Goal: Task Accomplishment & Management: Complete application form

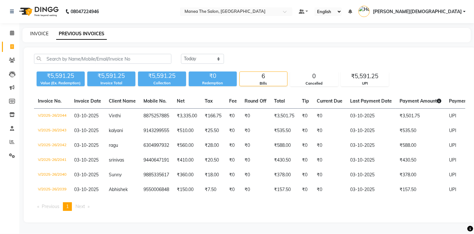
click at [32, 35] on link "INVOICE" at bounding box center [39, 34] width 18 height 6
select select "service"
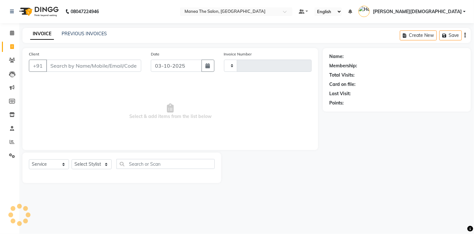
type input "2045"
select select "5481"
click at [89, 166] on select "Select Stylist" at bounding box center [92, 164] width 40 height 10
select select "91695"
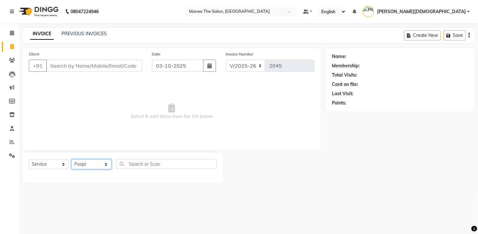
click at [72, 159] on select "Select Stylist Mamatha Pooja Renuka Sameer khan Shakeer Shanu Shravanthi" at bounding box center [92, 164] width 40 height 10
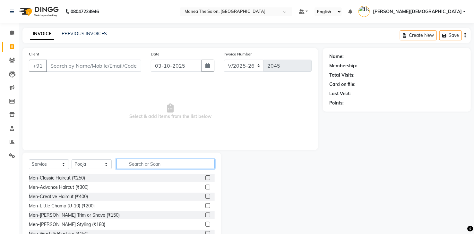
click at [145, 161] on input "text" at bounding box center [165, 164] width 98 height 10
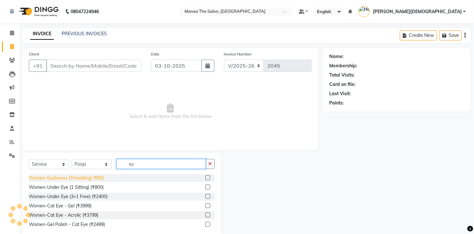
type input "ey"
click at [91, 177] on div "Women-Eyebrows (Threading) (₹60)" at bounding box center [66, 178] width 75 height 7
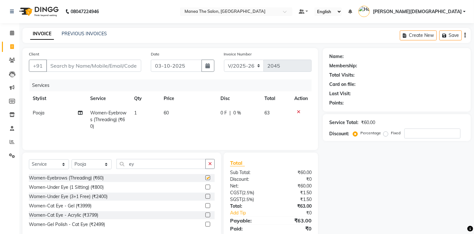
checkbox input "false"
click at [208, 163] on icon "button" at bounding box center [210, 164] width 4 height 4
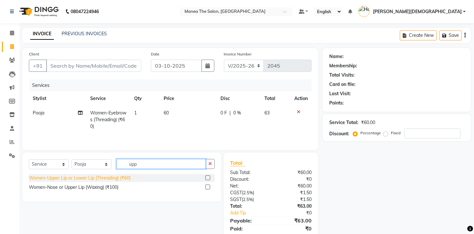
type input "upp"
click at [101, 176] on div "Women-Upper Lip or Lower Lip (Threading) (₹60)" at bounding box center [80, 178] width 102 height 7
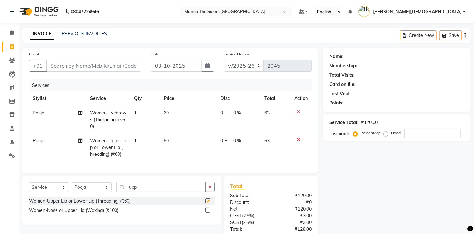
checkbox input "false"
click at [117, 67] on input "Client" at bounding box center [93, 66] width 95 height 12
type input "8"
type input "0"
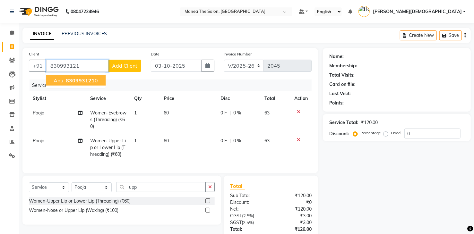
click at [89, 80] on span "830993121" at bounding box center [80, 80] width 29 height 6
type input "8309931210"
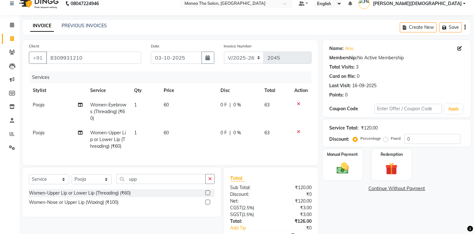
scroll to position [50, 0]
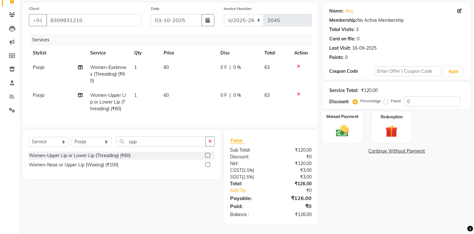
click at [337, 124] on img at bounding box center [342, 131] width 21 height 15
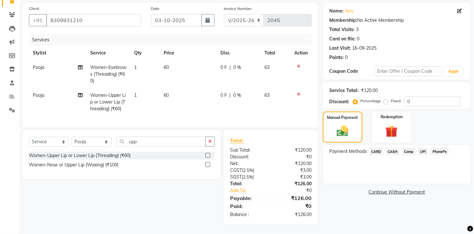
click at [434, 148] on span "PhonePe" at bounding box center [439, 151] width 18 height 7
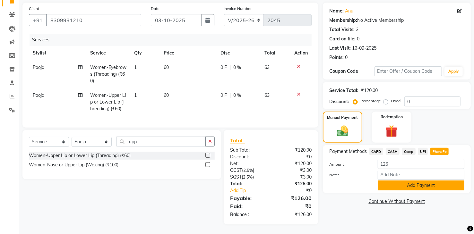
click at [427, 182] on button "Add Payment" at bounding box center [420, 186] width 87 height 10
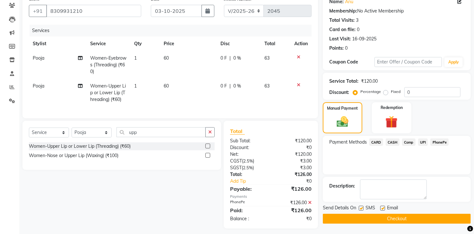
scroll to position [64, 0]
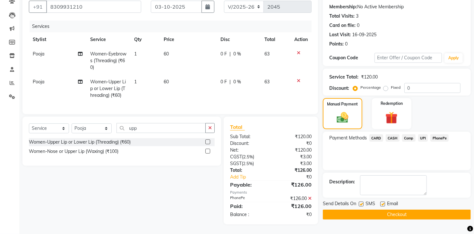
click at [422, 210] on button "Checkout" at bounding box center [397, 215] width 148 height 10
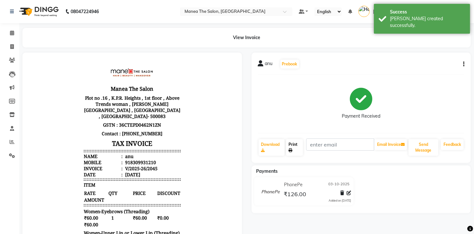
click at [292, 147] on link "Print" at bounding box center [294, 147] width 17 height 17
click at [420, 150] on button "Send Message" at bounding box center [423, 147] width 30 height 17
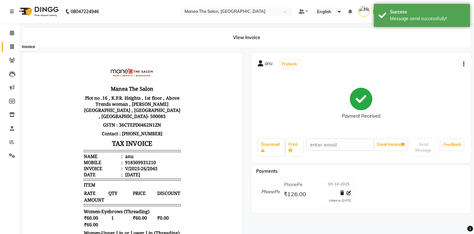
click at [11, 44] on icon at bounding box center [12, 46] width 4 height 5
select select "5481"
select select "service"
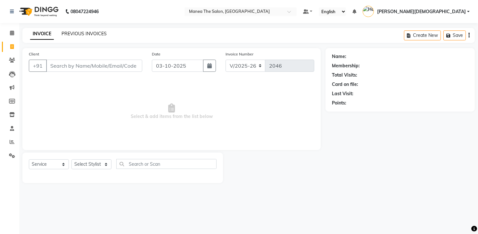
click at [84, 34] on link "PREVIOUS INVOICES" at bounding box center [84, 34] width 45 height 6
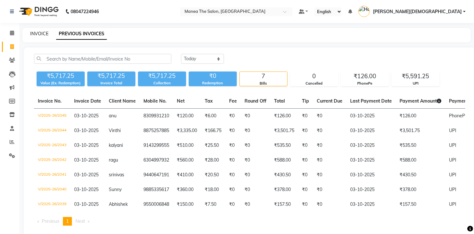
click at [40, 33] on link "INVOICE" at bounding box center [39, 34] width 18 height 6
select select "service"
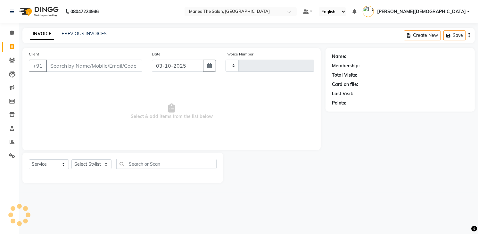
type input "2046"
select select "5481"
click at [91, 34] on link "PREVIOUS INVOICES" at bounding box center [84, 34] width 45 height 6
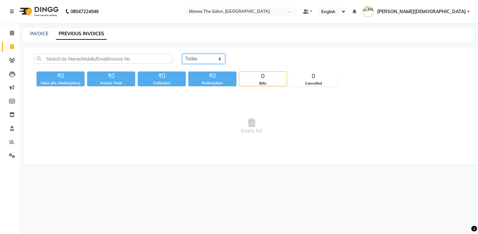
click at [199, 58] on select "Today Yesterday Custom Range" at bounding box center [203, 59] width 43 height 10
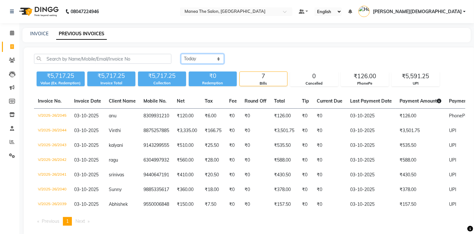
click at [181, 54] on select "Today Yesterday Custom Range" at bounding box center [202, 59] width 43 height 10
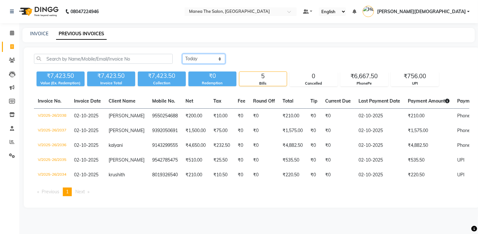
click at [204, 61] on select "Today Yesterday Custom Range" at bounding box center [203, 59] width 43 height 10
select select "range"
click at [182, 54] on select "Today Yesterday Custom Range" at bounding box center [203, 59] width 43 height 10
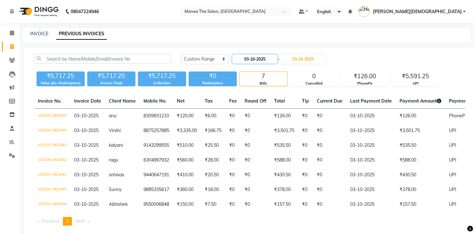
click at [258, 60] on input "03-10-2025" at bounding box center [254, 59] width 45 height 9
select select "10"
select select "2025"
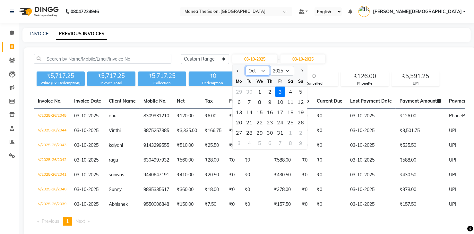
click at [254, 69] on select "Jan Feb Mar Apr May Jun Jul Aug Sep Oct Nov Dec" at bounding box center [257, 71] width 24 height 10
select select "9"
click at [245, 66] on select "Jan Feb Mar Apr May Jun Jul Aug Sep Oct Nov Dec" at bounding box center [257, 71] width 24 height 10
click at [252, 113] on div "16" at bounding box center [249, 112] width 10 height 10
type input "16-09-2025"
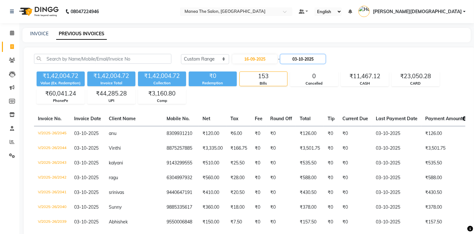
click at [304, 60] on input "03-10-2025" at bounding box center [302, 59] width 45 height 9
select select "10"
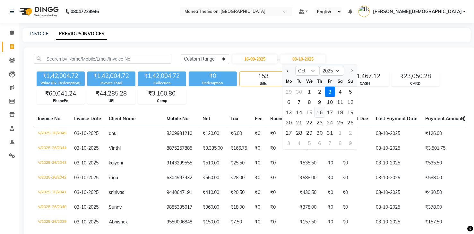
click at [322, 110] on div "16" at bounding box center [319, 112] width 10 height 10
type input "16-10-2025"
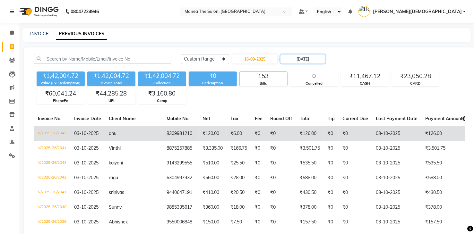
scroll to position [32, 0]
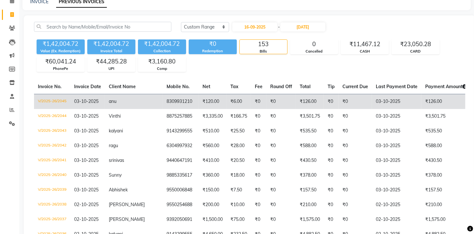
click at [267, 103] on td "₹0" at bounding box center [281, 101] width 30 height 15
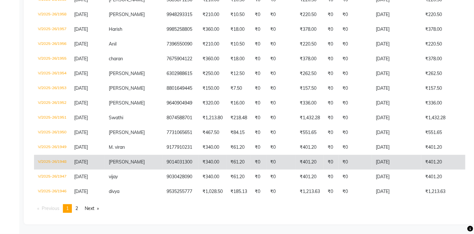
scroll to position [1465, 0]
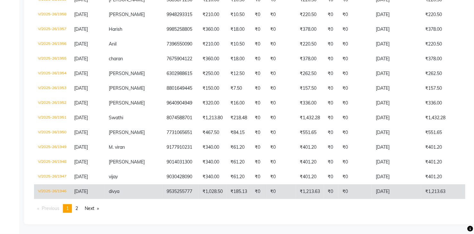
click at [164, 185] on td "9535255777" at bounding box center [181, 191] width 36 height 15
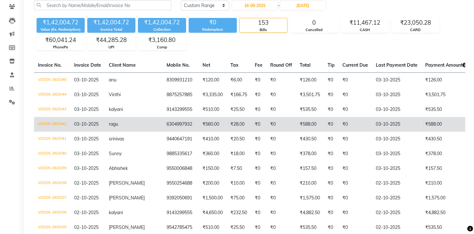
scroll to position [0, 0]
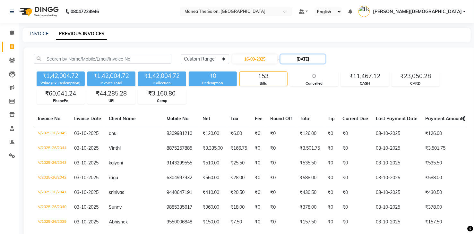
click at [306, 60] on input "16-10-2025" at bounding box center [302, 59] width 45 height 9
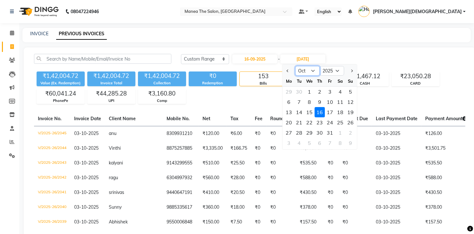
click at [308, 71] on select "Sep Oct Nov Dec" at bounding box center [307, 71] width 24 height 10
select select "9"
click at [295, 66] on select "Sep Oct Nov Dec" at bounding box center [307, 71] width 24 height 10
click at [298, 113] on div "16" at bounding box center [299, 112] width 10 height 10
type input "16-09-2025"
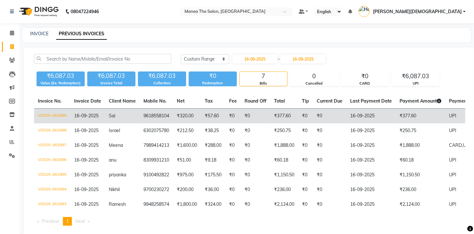
click at [244, 119] on td "₹0" at bounding box center [256, 116] width 30 height 15
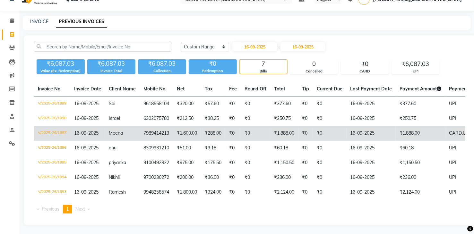
scroll to position [17, 0]
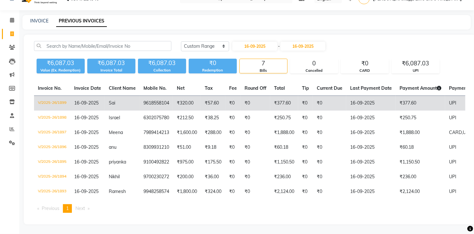
click at [98, 100] on span "16-09-2025" at bounding box center [86, 103] width 24 height 6
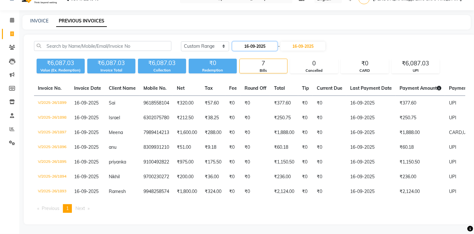
click at [266, 42] on input "16-09-2025" at bounding box center [254, 46] width 45 height 9
select select "9"
select select "2025"
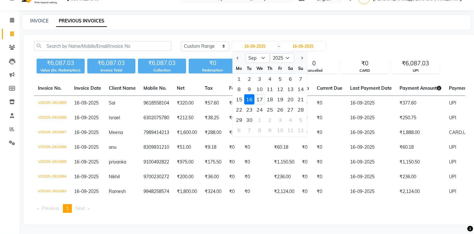
click at [261, 95] on div "17" at bounding box center [259, 99] width 10 height 10
type input "17-09-2025"
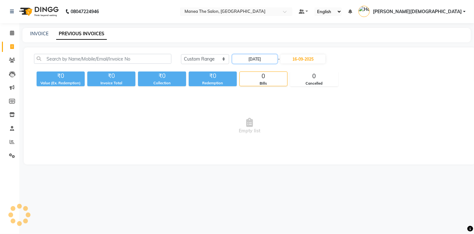
scroll to position [0, 0]
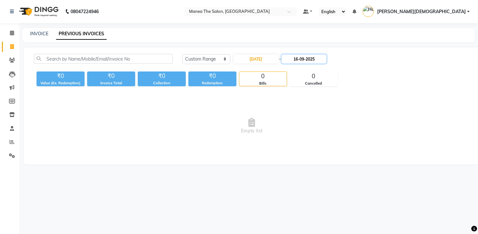
click at [305, 59] on input "16-09-2025" at bounding box center [304, 59] width 45 height 9
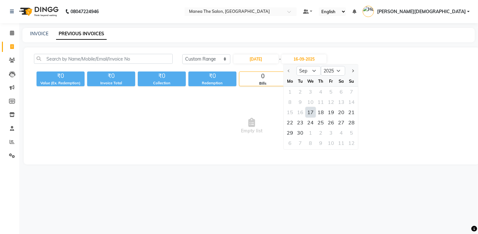
click at [312, 113] on div "17" at bounding box center [311, 112] width 10 height 10
type input "17-09-2025"
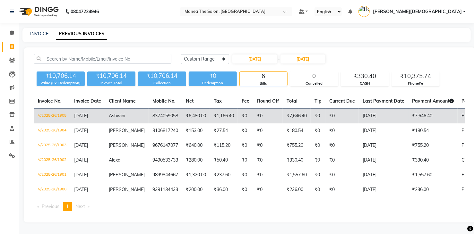
click at [238, 116] on td "₹0" at bounding box center [245, 116] width 15 height 15
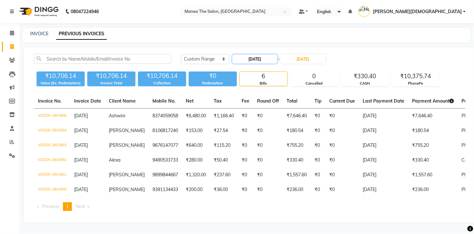
click at [265, 60] on input "17-09-2025" at bounding box center [254, 59] width 45 height 9
select select "9"
select select "2025"
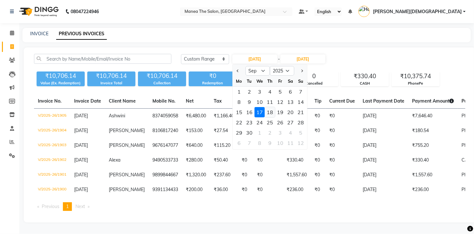
click at [270, 112] on div "18" at bounding box center [270, 112] width 10 height 10
type input "18-09-2025"
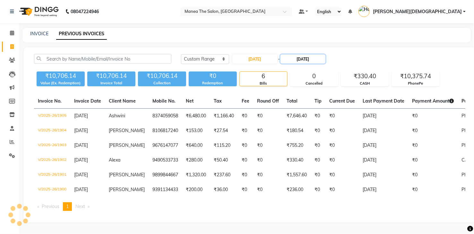
click at [306, 60] on input "17-09-2025" at bounding box center [302, 59] width 45 height 9
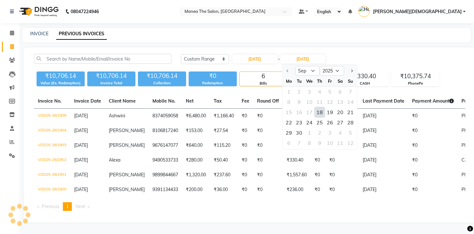
click at [323, 111] on div "18" at bounding box center [319, 112] width 10 height 10
type input "18-09-2025"
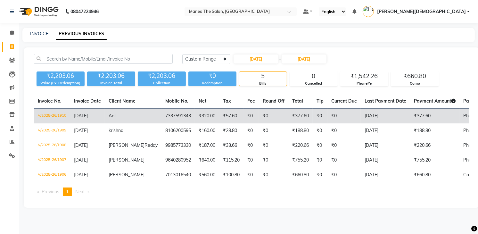
click at [221, 113] on td "₹57.60" at bounding box center [231, 116] width 24 height 15
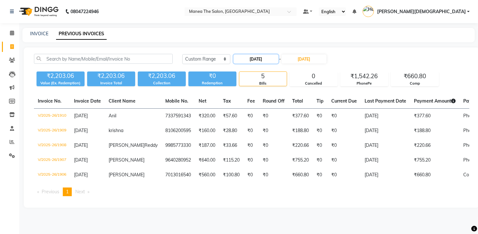
click at [262, 61] on input "18-09-2025" at bounding box center [256, 59] width 45 height 9
select select "9"
select select "2025"
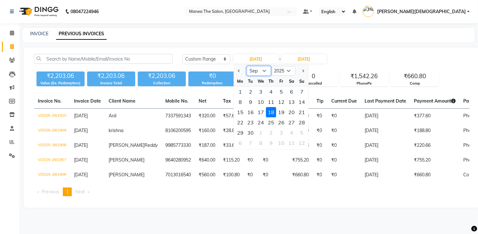
click at [261, 73] on select "Jan Feb Mar Apr May Jun Jul Aug Sep Oct Nov Dec" at bounding box center [259, 71] width 24 height 10
click at [247, 66] on select "Jan Feb Mar Apr May Jun Jul Aug Sep Oct Nov Dec" at bounding box center [259, 71] width 24 height 10
click at [252, 133] on div "30" at bounding box center [251, 133] width 10 height 10
type input "30-09-2025"
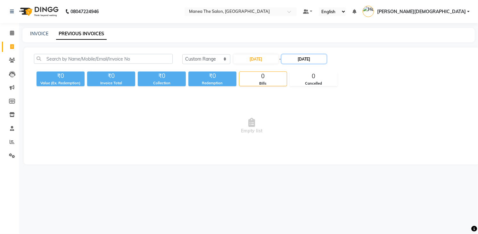
click at [311, 61] on input "18-09-2025" at bounding box center [304, 59] width 45 height 9
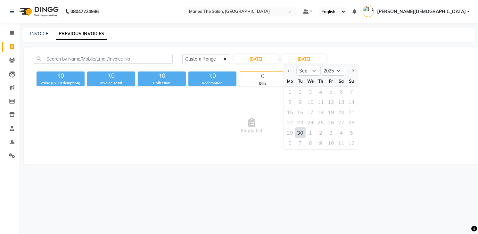
click at [299, 132] on div "30" at bounding box center [300, 133] width 10 height 10
type input "30-09-2025"
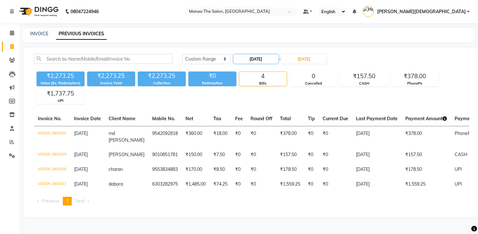
click at [261, 60] on input "30-09-2025" at bounding box center [256, 59] width 45 height 9
select select "9"
select select "2025"
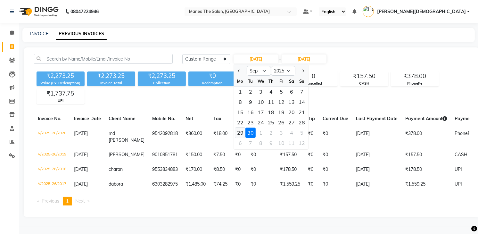
click at [241, 132] on div "29" at bounding box center [240, 133] width 10 height 10
type input "29-09-2025"
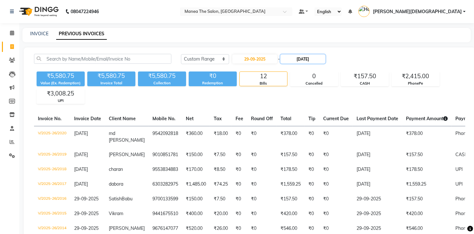
click at [306, 59] on input "30-09-2025" at bounding box center [302, 59] width 45 height 9
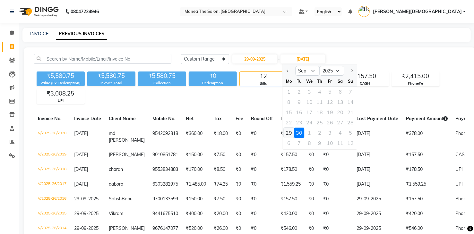
click at [288, 132] on div "29" at bounding box center [289, 133] width 10 height 10
type input "29-09-2025"
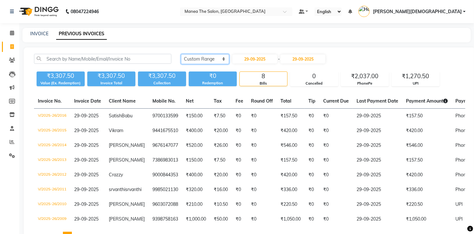
click at [199, 57] on select "Today Yesterday Custom Range" at bounding box center [205, 59] width 48 height 10
select select "today"
click at [181, 54] on select "Today Yesterday Custom Range" at bounding box center [205, 59] width 48 height 10
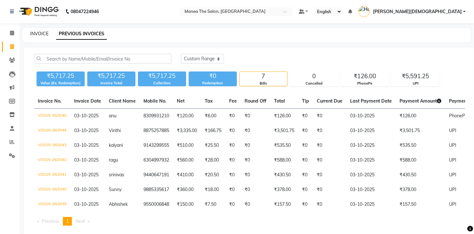
click at [47, 35] on link "INVOICE" at bounding box center [39, 34] width 18 height 6
select select "service"
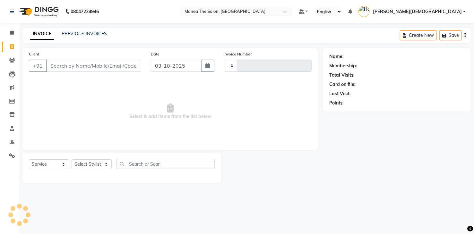
type input "2046"
select select "5481"
click at [12, 48] on icon at bounding box center [12, 46] width 4 height 5
select select "5481"
select select "service"
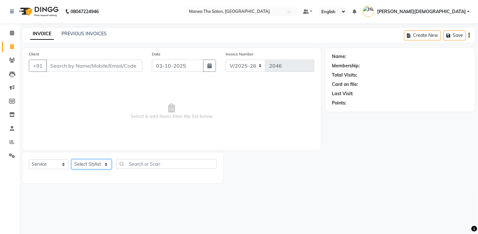
click at [95, 166] on select "Select Stylist Mamatha Pooja Renuka Sameer khan Shakeer Shanu Shravanthi" at bounding box center [92, 164] width 40 height 10
select select "75190"
click at [72, 159] on select "Select Stylist Mamatha Pooja Renuka Sameer khan Shakeer Shanu Shravanthi" at bounding box center [92, 164] width 40 height 10
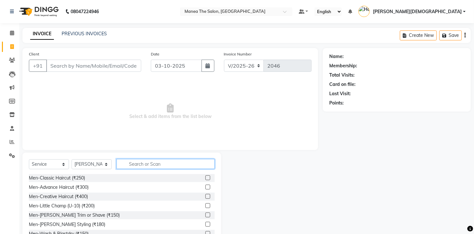
click at [125, 165] on input "text" at bounding box center [165, 164] width 98 height 10
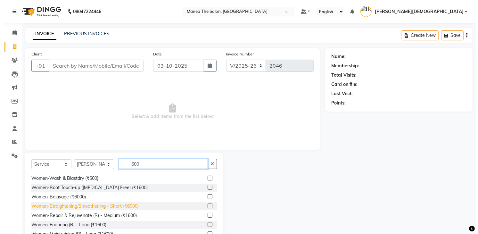
scroll to position [32, 0]
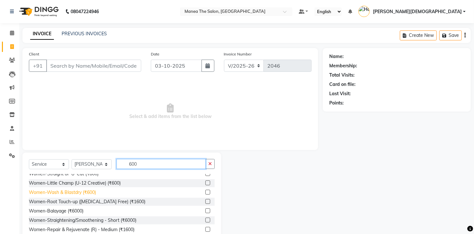
type input "600"
click at [73, 191] on div "Women-Wash & Blastdry (₹600)" at bounding box center [62, 192] width 67 height 7
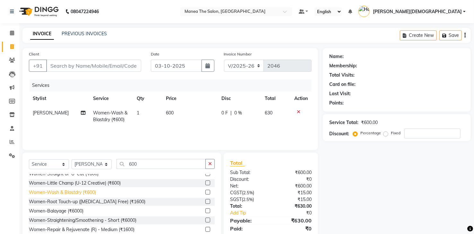
click at [95, 193] on div "Women-Wash & Blastdry (₹600)" at bounding box center [62, 192] width 67 height 7
checkbox input "false"
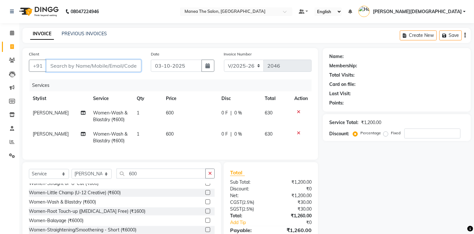
click at [125, 67] on input "Client" at bounding box center [93, 66] width 95 height 12
click at [129, 68] on input "Client" at bounding box center [93, 66] width 95 height 12
type input "7"
type input "0"
type input "7702265945"
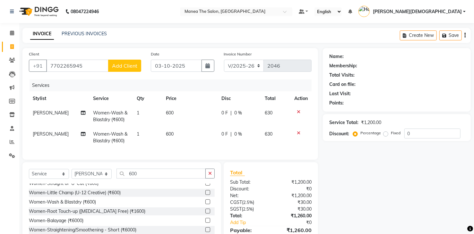
click at [131, 68] on span "Add Client" at bounding box center [124, 66] width 25 height 6
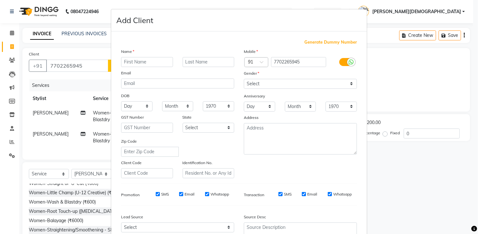
click at [144, 63] on input "text" at bounding box center [147, 62] width 52 height 10
type input "jaya lakshmi"
click at [265, 84] on select "Select Male Female Other Prefer Not To Say" at bounding box center [300, 84] width 113 height 10
select select "female"
click at [244, 79] on select "Select Male Female Other Prefer Not To Say" at bounding box center [300, 84] width 113 height 10
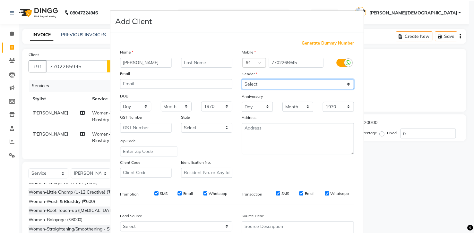
scroll to position [62, 0]
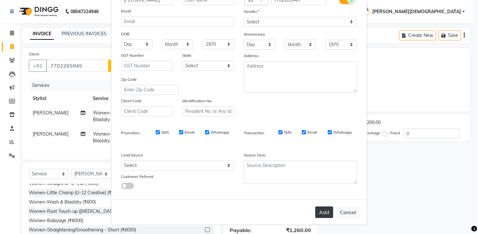
click at [320, 214] on button "Add" at bounding box center [325, 213] width 18 height 12
select select
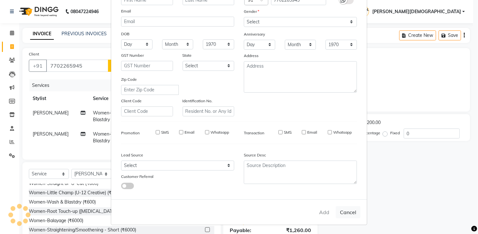
select select
checkbox input "false"
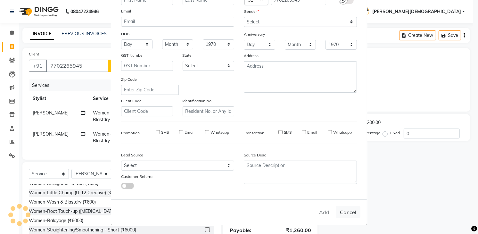
checkbox input "false"
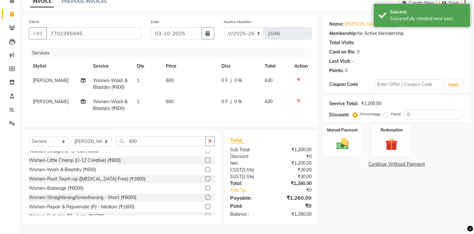
scroll to position [32, 0]
click at [342, 148] on img at bounding box center [342, 144] width 21 height 15
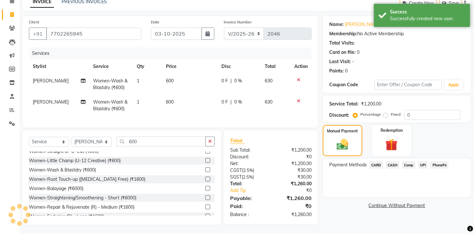
click at [443, 166] on span "PhonePe" at bounding box center [439, 164] width 18 height 7
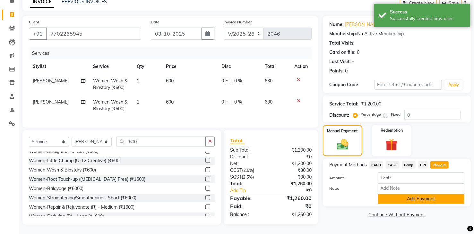
click at [401, 201] on button "Add Payment" at bounding box center [420, 199] width 87 height 10
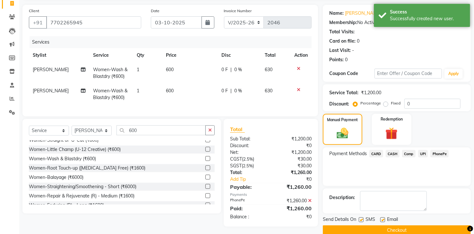
scroll to position [54, 0]
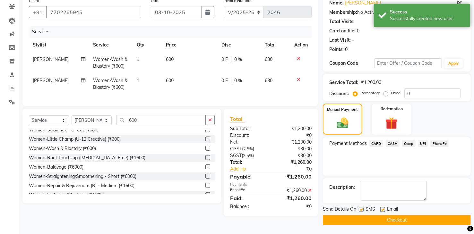
click at [371, 219] on button "Checkout" at bounding box center [397, 220] width 148 height 10
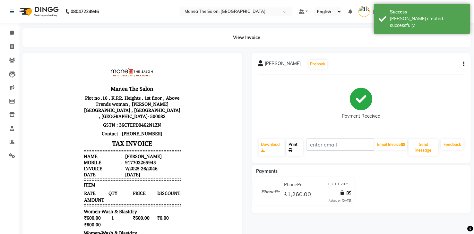
click at [294, 147] on link "Print" at bounding box center [294, 147] width 17 height 17
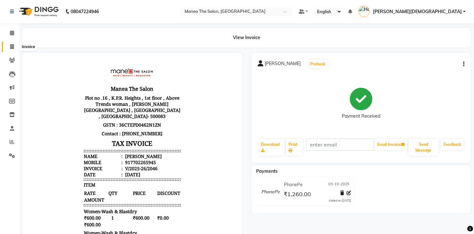
drag, startPoint x: 14, startPoint y: 47, endPoint x: 18, endPoint y: 47, distance: 3.6
click at [14, 47] on span at bounding box center [11, 46] width 11 height 7
select select "service"
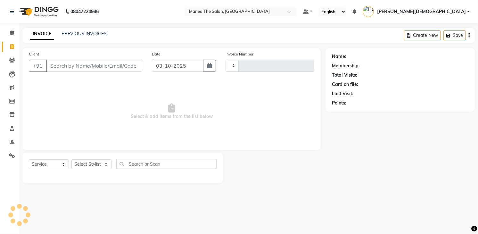
type input "2047"
select select "5481"
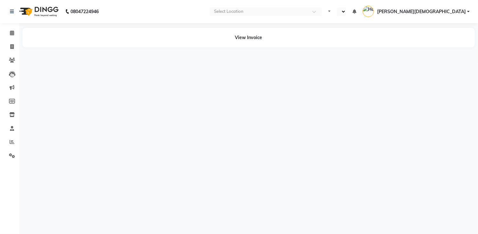
select select "en"
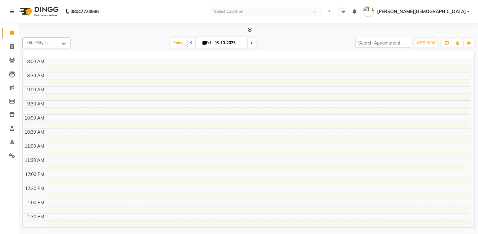
select select "en"
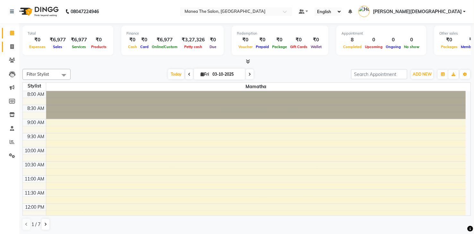
click at [13, 43] on link "Invoice" at bounding box center [9, 47] width 15 height 11
select select "service"
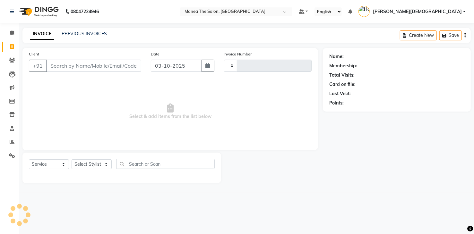
type input "2047"
select select "5481"
click at [86, 32] on link "PREVIOUS INVOICES" at bounding box center [84, 34] width 45 height 6
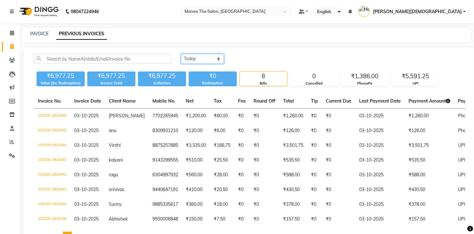
click at [191, 58] on select "Today Yesterday Custom Range" at bounding box center [202, 59] width 43 height 10
select select "range"
click at [181, 54] on select "Today Yesterday Custom Range" at bounding box center [202, 59] width 43 height 10
click at [253, 60] on input "03-10-2025" at bounding box center [254, 59] width 45 height 9
select select "10"
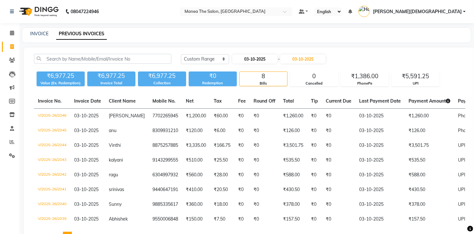
select select "2025"
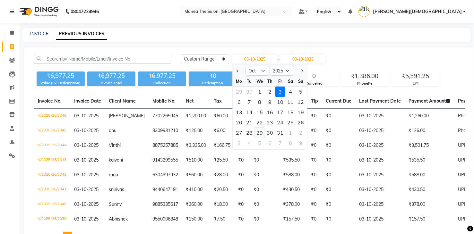
click at [259, 133] on div "29" at bounding box center [259, 133] width 10 height 10
type input "29-10-2025"
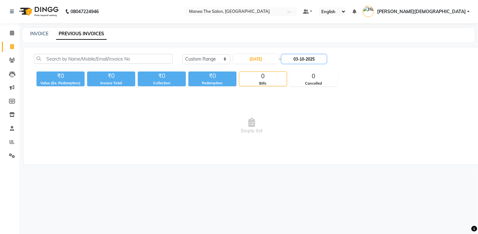
click at [294, 57] on input "03-10-2025" at bounding box center [304, 59] width 45 height 9
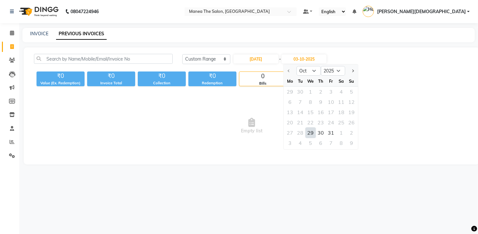
click at [312, 131] on div "29" at bounding box center [311, 133] width 10 height 10
type input "29-10-2025"
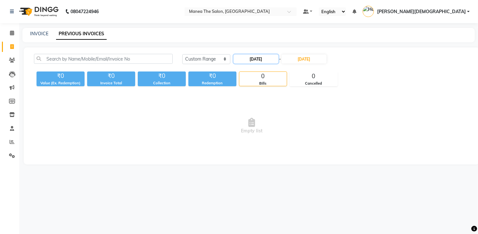
click at [265, 58] on input "29-10-2025" at bounding box center [256, 59] width 45 height 9
select select "10"
select select "2025"
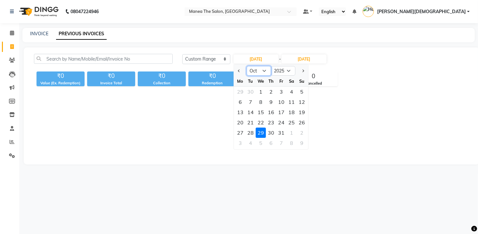
click at [262, 72] on select "Jan Feb Mar Apr May Jun Jul Aug Sep Oct Nov Dec" at bounding box center [259, 71] width 24 height 10
select select "9"
click at [247, 66] on select "Jan Feb Mar Apr May Jun Jul Aug Sep Oct Nov Dec" at bounding box center [259, 71] width 24 height 10
click at [283, 69] on select "2015 2016 2017 2018 2019 2020 2021 2022 2023 2024 2025 2026 2027 2028 2029 2030…" at bounding box center [283, 71] width 24 height 10
click at [366, 151] on span "Empty list" at bounding box center [252, 126] width 436 height 64
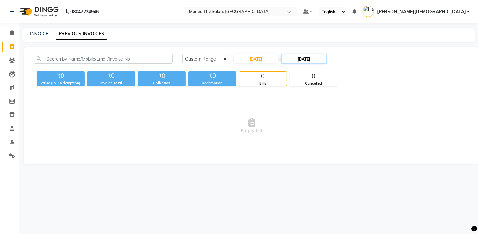
click at [301, 58] on input "29-10-2025" at bounding box center [304, 59] width 45 height 9
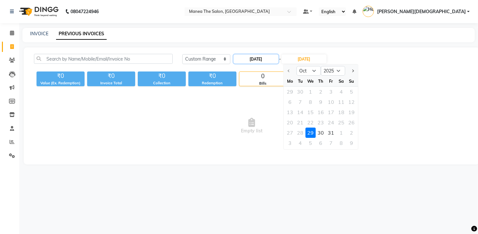
click at [263, 56] on input "29-10-2025" at bounding box center [256, 59] width 45 height 9
select select "10"
select select "2025"
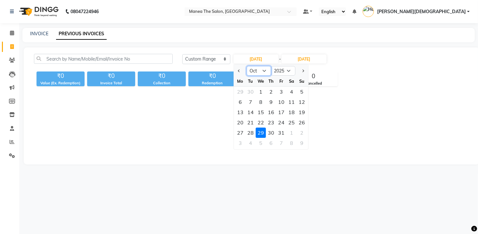
click at [259, 71] on select "Jan Feb Mar Apr May Jun Jul Aug Sep Oct Nov Dec" at bounding box center [259, 71] width 24 height 10
select select "9"
click at [247, 66] on select "Jan Feb Mar Apr May Jun Jul Aug Sep Oct Nov Dec" at bounding box center [259, 71] width 24 height 10
click at [300, 57] on input "29-10-2025" at bounding box center [304, 59] width 45 height 9
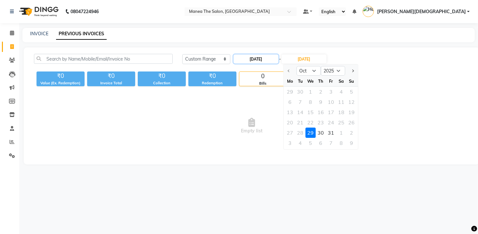
click at [260, 57] on input "29-10-2025" at bounding box center [256, 59] width 45 height 9
select select "10"
select select "2025"
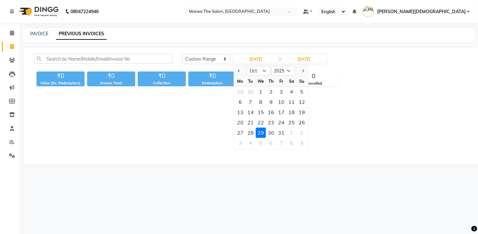
click at [381, 157] on span "Empty list" at bounding box center [252, 126] width 436 height 64
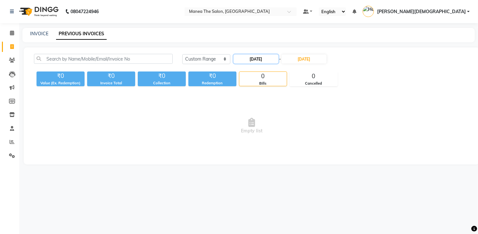
click at [250, 60] on input "29-10-2025" at bounding box center [256, 59] width 45 height 9
select select "10"
select select "2025"
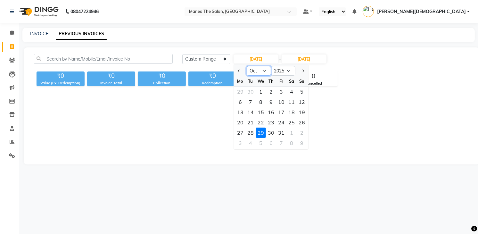
click at [254, 72] on select "Jan Feb Mar Apr May Jun Jul Aug Sep Oct Nov Dec" at bounding box center [259, 71] width 24 height 10
select select "9"
click at [247, 66] on select "Jan Feb Mar Apr May Jun Jul Aug Sep Oct Nov Dec" at bounding box center [259, 71] width 24 height 10
click at [241, 132] on div "29" at bounding box center [240, 133] width 10 height 10
type input "29-09-2025"
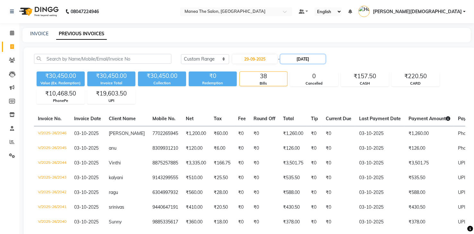
click at [302, 58] on input "29-10-2025" at bounding box center [302, 59] width 45 height 9
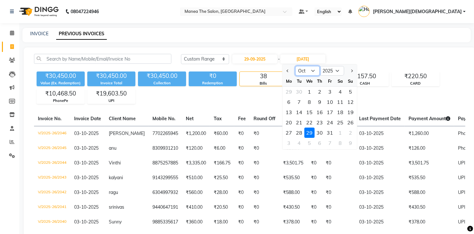
click at [308, 70] on select "Sep Oct Nov Dec" at bounding box center [307, 71] width 24 height 10
select select "9"
click at [295, 66] on select "Sep Oct Nov Dec" at bounding box center [307, 71] width 24 height 10
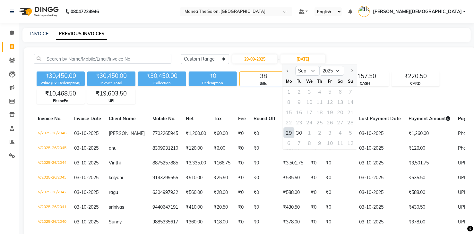
click at [290, 132] on div "29" at bounding box center [289, 133] width 10 height 10
type input "29-09-2025"
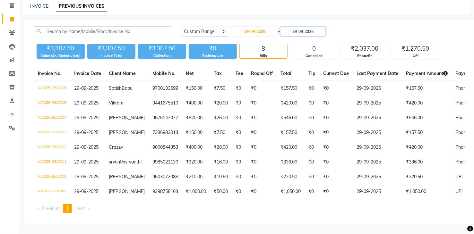
scroll to position [13, 0]
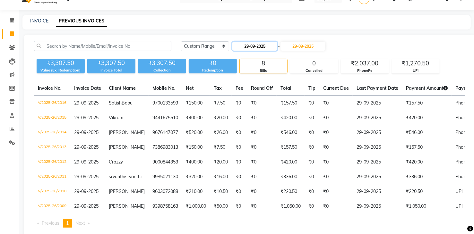
click at [263, 44] on input "29-09-2025" at bounding box center [254, 46] width 45 height 9
select select "9"
select select "2025"
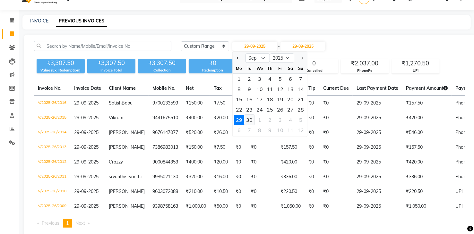
click at [252, 118] on div "30" at bounding box center [249, 120] width 10 height 10
type input "30-09-2025"
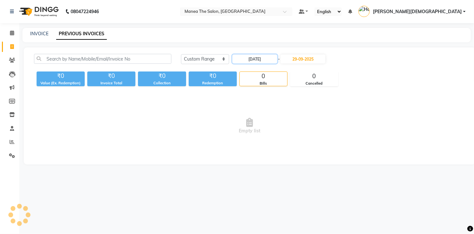
scroll to position [0, 0]
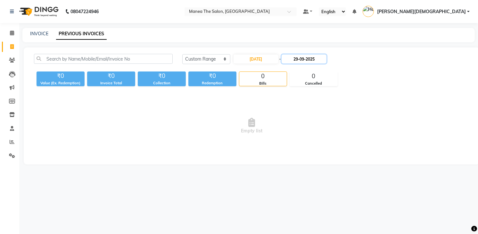
click at [309, 58] on input "29-09-2025" at bounding box center [304, 59] width 45 height 9
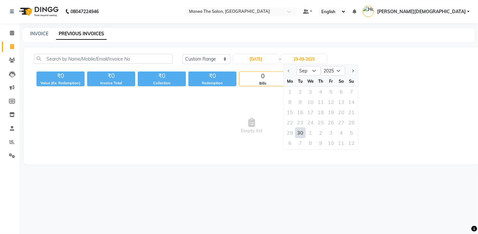
click at [300, 131] on div "30" at bounding box center [300, 133] width 10 height 10
type input "30-09-2025"
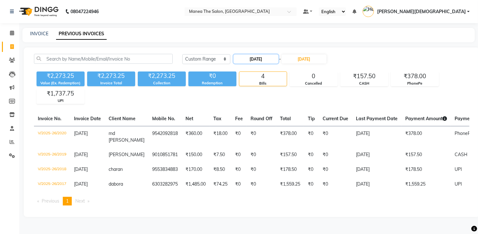
click at [267, 62] on input "30-09-2025" at bounding box center [256, 59] width 45 height 9
select select "9"
select select "2025"
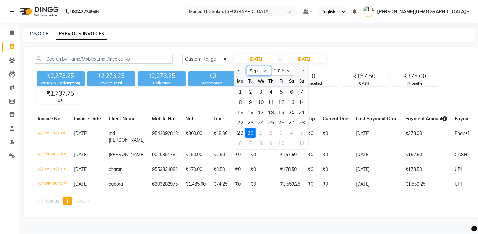
click at [261, 72] on select "Jan Feb Mar Apr May Jun Jul Aug Sep Oct Nov Dec" at bounding box center [259, 71] width 24 height 10
select select "10"
click at [247, 66] on select "Jan Feb Mar Apr May Jun Jul Aug Sep Oct Nov Dec" at bounding box center [259, 71] width 24 height 10
click at [263, 92] on div "1" at bounding box center [261, 92] width 10 height 10
type input "01-10-2025"
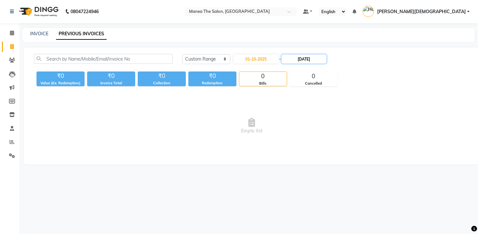
click at [299, 59] on input "30-09-2025" at bounding box center [304, 59] width 45 height 9
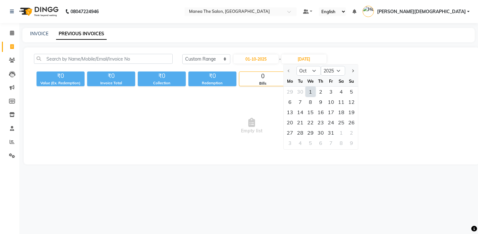
click at [312, 92] on div "1" at bounding box center [311, 92] width 10 height 10
type input "01-10-2025"
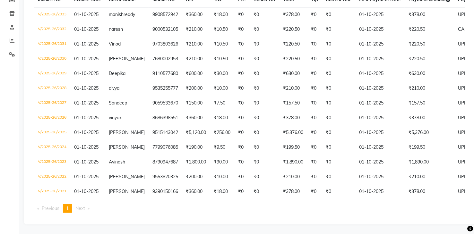
scroll to position [119, 0]
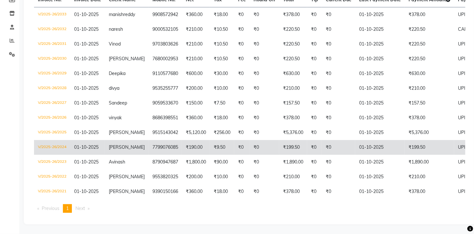
click at [148, 140] on td "7799076085" at bounding box center [164, 147] width 33 height 15
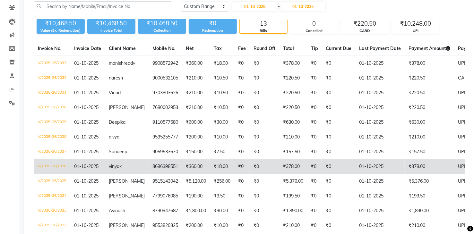
scroll to position [0, 0]
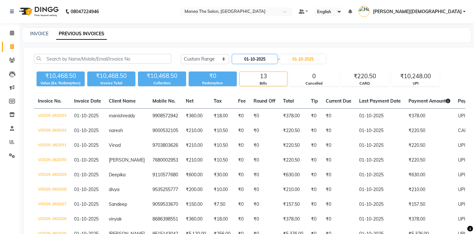
click at [261, 61] on input "01-10-2025" at bounding box center [254, 59] width 45 height 9
select select "10"
select select "2025"
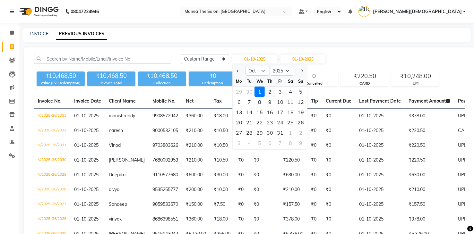
click at [267, 89] on div "2" at bounding box center [270, 92] width 10 height 10
type input "02-10-2025"
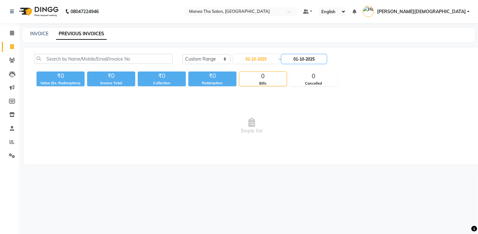
click at [305, 59] on input "01-10-2025" at bounding box center [304, 59] width 45 height 9
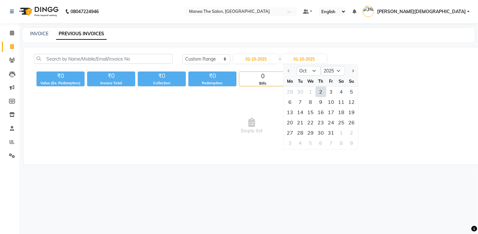
click at [320, 93] on div "2" at bounding box center [321, 92] width 10 height 10
type input "02-10-2025"
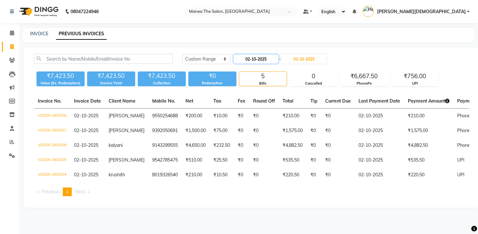
click at [264, 59] on input "02-10-2025" at bounding box center [256, 59] width 45 height 9
select select "10"
select select "2025"
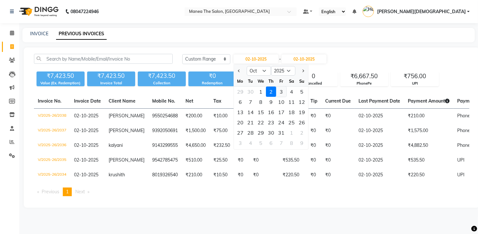
click at [284, 92] on div "3" at bounding box center [281, 92] width 10 height 10
type input "03-10-2025"
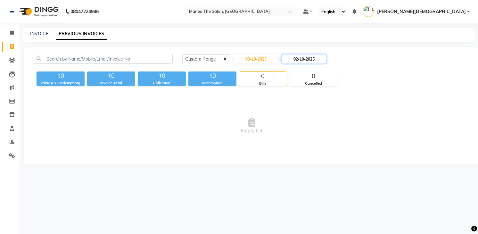
click at [313, 61] on input "02-10-2025" at bounding box center [304, 59] width 45 height 9
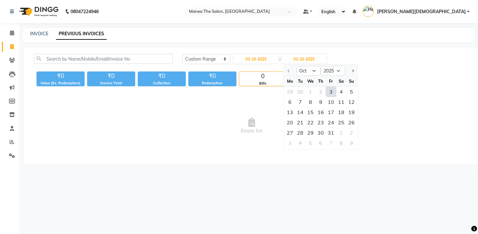
click at [330, 93] on div "3" at bounding box center [331, 92] width 10 height 10
type input "03-10-2025"
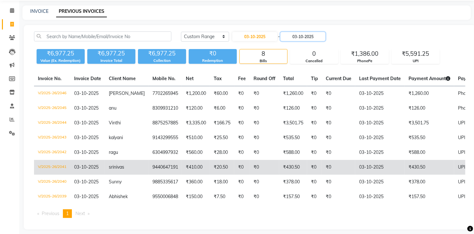
scroll to position [32, 0]
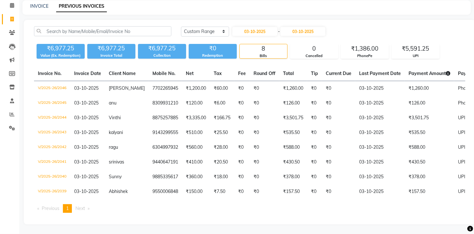
drag, startPoint x: 57, startPoint y: 45, endPoint x: 49, endPoint y: 62, distance: 18.1
drag, startPoint x: 49, startPoint y: 62, endPoint x: 70, endPoint y: 45, distance: 26.2
click at [59, 53] on div "Value (Ex. Redemption)" at bounding box center [61, 55] width 48 height 5
click at [248, 27] on input "03-10-2025" at bounding box center [254, 31] width 45 height 9
select select "10"
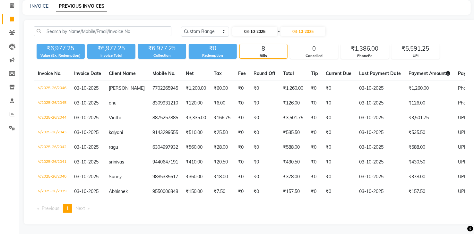
select select "2025"
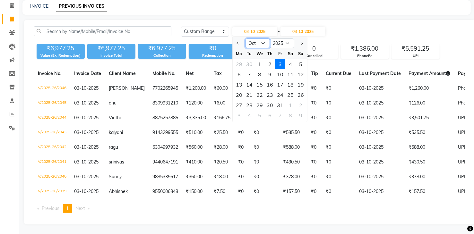
click at [256, 38] on select "Jan Feb Mar Apr May Jun Jul Aug Sep Oct Nov Dec" at bounding box center [257, 43] width 24 height 10
select select "9"
click at [245, 38] on select "Jan Feb Mar Apr May Jun Jul Aug Sep Oct Nov Dec" at bounding box center [257, 43] width 24 height 10
click at [240, 60] on div "1" at bounding box center [239, 64] width 10 height 10
type input "01-09-2025"
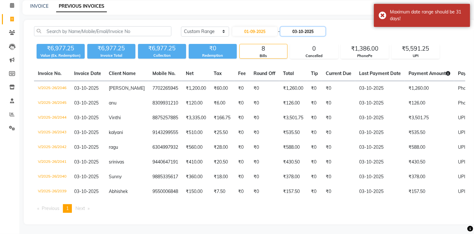
click at [298, 28] on input "03-10-2025" at bounding box center [302, 31] width 45 height 9
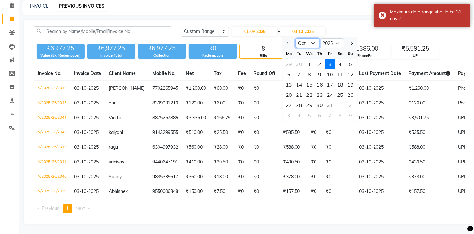
click at [306, 40] on select "Sep Oct Nov Dec" at bounding box center [307, 43] width 24 height 10
select select "9"
click at [295, 38] on select "Sep Oct Nov Dec" at bounding box center [307, 43] width 24 height 10
click at [298, 100] on div "30" at bounding box center [299, 105] width 10 height 10
type input "30-09-2025"
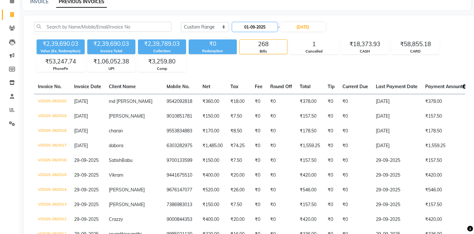
click at [253, 27] on input "01-09-2025" at bounding box center [254, 26] width 45 height 9
select select "9"
select select "2025"
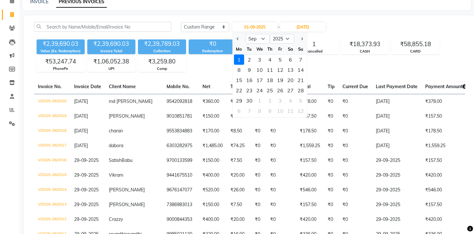
click at [242, 60] on div "1" at bounding box center [239, 60] width 10 height 10
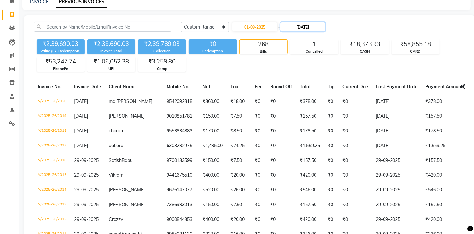
click at [309, 28] on input "30-09-2025" at bounding box center [302, 26] width 45 height 9
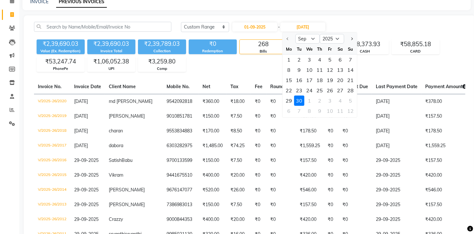
click at [295, 98] on div "30" at bounding box center [299, 101] width 10 height 10
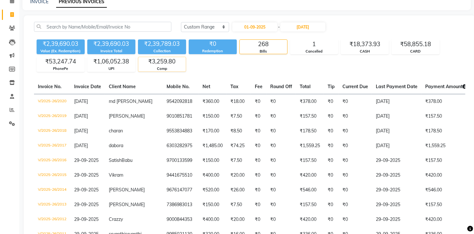
click at [164, 61] on div "₹3,259.80" at bounding box center [161, 61] width 47 height 9
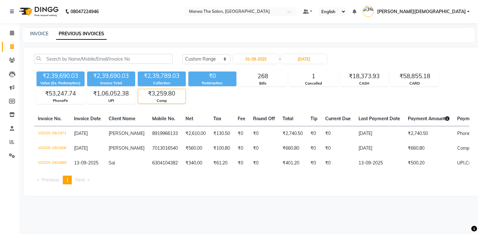
click at [172, 98] on div "Comp" at bounding box center [161, 100] width 47 height 5
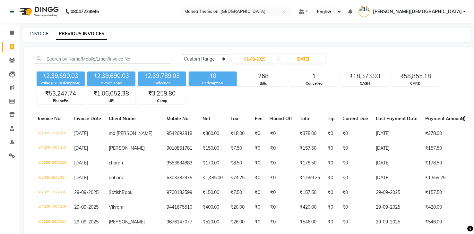
click at [171, 77] on div "₹2,39,789.03" at bounding box center [162, 76] width 48 height 9
click at [166, 93] on div "₹3,259.80" at bounding box center [161, 93] width 47 height 9
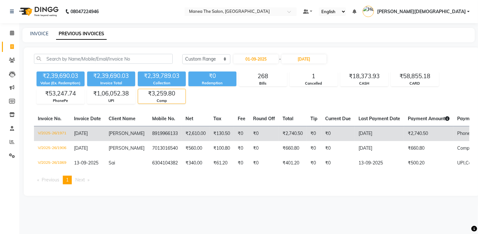
click at [196, 135] on td "₹2,610.00" at bounding box center [196, 133] width 28 height 15
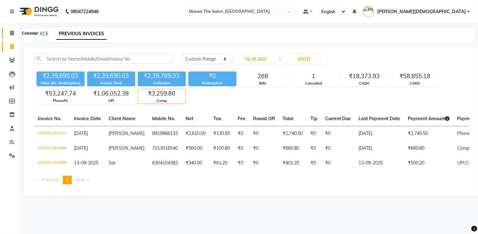
click at [10, 30] on span at bounding box center [11, 33] width 11 height 7
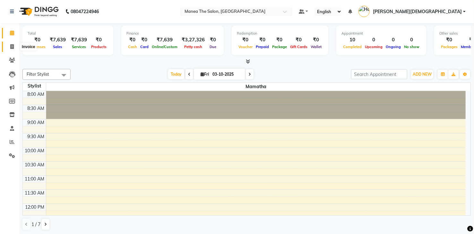
click at [11, 47] on icon at bounding box center [12, 46] width 4 height 5
select select "5481"
select select "service"
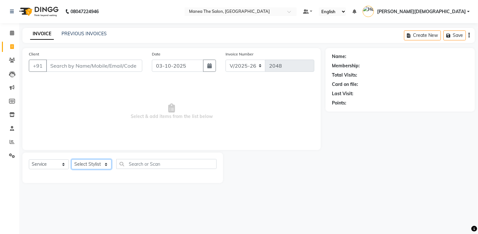
click at [94, 164] on select "Select Stylist" at bounding box center [92, 164] width 40 height 10
select select "84828"
click at [72, 159] on select "Select Stylist Mamatha Pooja Renuka Sameer khan Shakeer Shanu Shravanthi" at bounding box center [92, 164] width 40 height 10
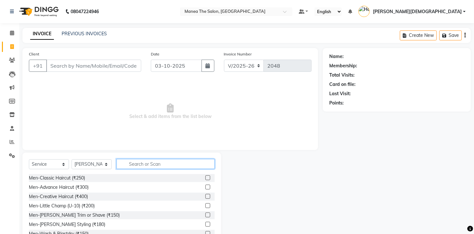
click at [142, 165] on input "text" at bounding box center [165, 164] width 98 height 10
type input "600"
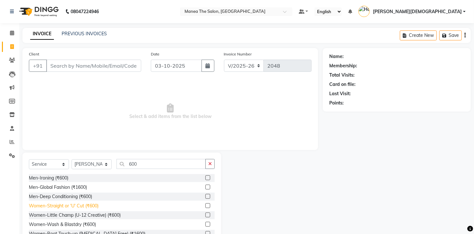
click at [79, 206] on div "Women-Straight or 'U' Cut (₹600)" at bounding box center [64, 206] width 70 height 7
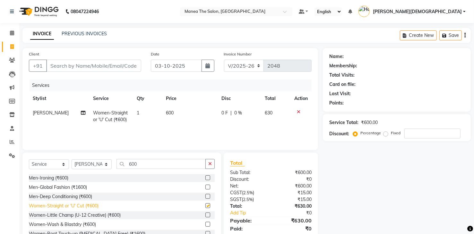
checkbox input "false"
click at [108, 67] on input "Client" at bounding box center [93, 66] width 95 height 12
click at [174, 110] on td "600" at bounding box center [190, 116] width 56 height 21
select select "84828"
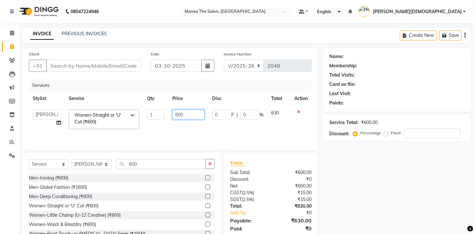
click at [195, 114] on input "600" at bounding box center [188, 115] width 32 height 10
click at [122, 85] on div "Services" at bounding box center [173, 86] width 287 height 12
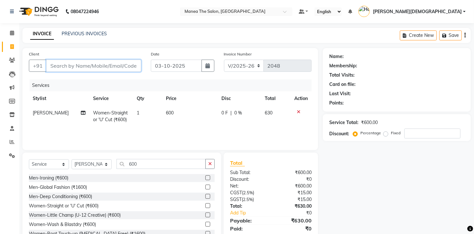
click at [101, 67] on input "Client" at bounding box center [93, 66] width 95 height 12
click at [108, 67] on input "Client" at bounding box center [93, 66] width 95 height 12
click at [109, 67] on input "Client" at bounding box center [93, 66] width 95 height 12
type input "9"
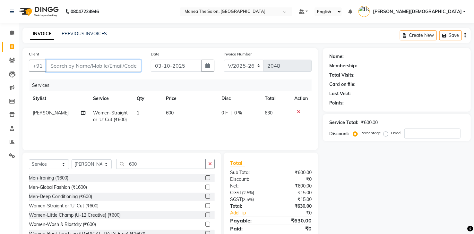
type input "0"
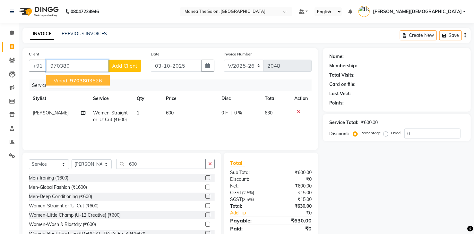
click at [100, 81] on ngb-highlight "970380 3626" at bounding box center [85, 80] width 33 height 6
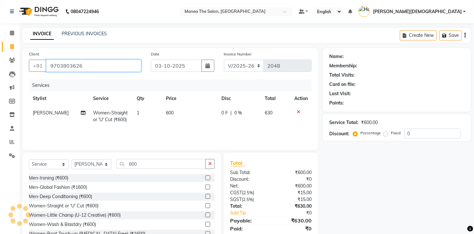
type input "9703803626"
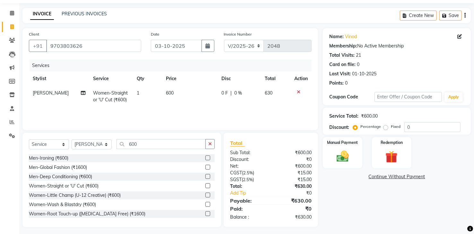
scroll to position [23, 0]
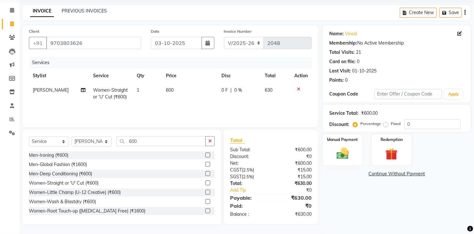
click at [174, 90] on td "600" at bounding box center [190, 93] width 56 height 21
select select "84828"
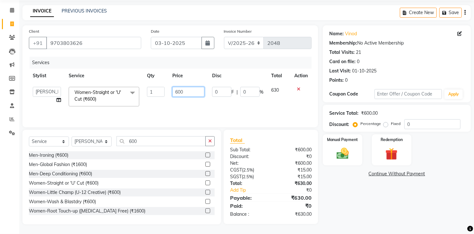
click at [186, 92] on input "600" at bounding box center [188, 92] width 32 height 10
click at [186, 91] on input "600" at bounding box center [188, 92] width 32 height 10
type input "6"
type input "510"
click at [194, 107] on div "Services Stylist Service Qty Price Disc Total Action Mamatha Pooja Renuka Samee…" at bounding box center [170, 89] width 283 height 64
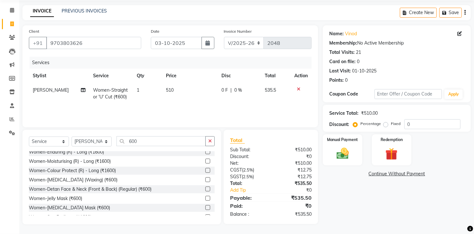
scroll to position [122, 0]
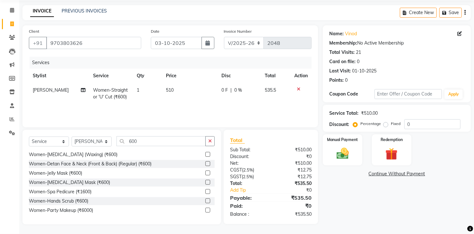
click at [173, 89] on td "510" at bounding box center [190, 93] width 56 height 21
select select "84828"
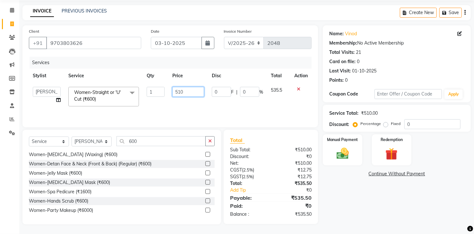
click at [187, 93] on input "510" at bounding box center [188, 92] width 32 height 10
click at [190, 92] on input "510" at bounding box center [188, 92] width 32 height 10
type input "5"
type input "600"
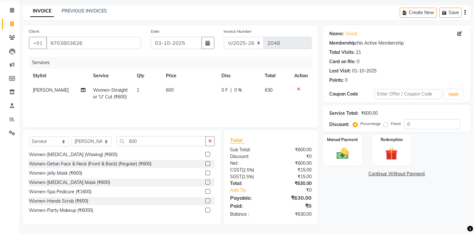
click at [365, 187] on div "Name: Vinod Membership: No Active Membership Total Visits: 21 Card on file: 0 L…" at bounding box center [399, 124] width 153 height 199
click at [341, 157] on img at bounding box center [342, 154] width 21 height 15
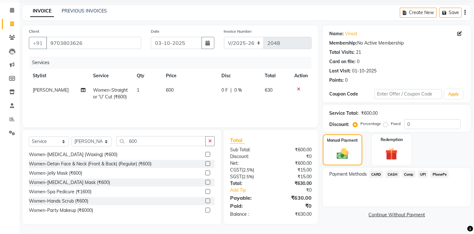
click at [421, 173] on span "UPI" at bounding box center [423, 174] width 10 height 7
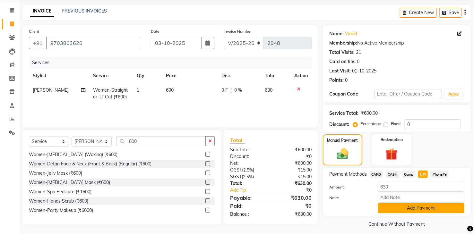
click at [430, 207] on button "Add Payment" at bounding box center [420, 208] width 87 height 10
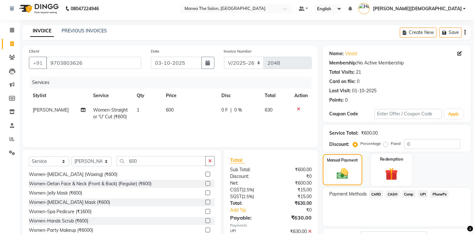
scroll to position [0, 0]
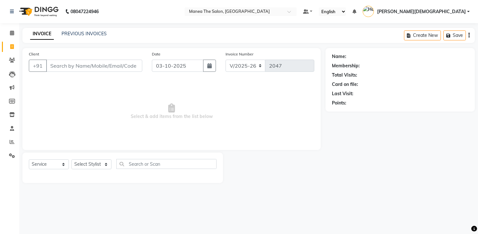
select select "5481"
select select "service"
click at [92, 165] on select "Select Stylist [PERSON_NAME] [PERSON_NAME] [PERSON_NAME] [PERSON_NAME]" at bounding box center [92, 164] width 40 height 10
select select "91695"
click at [72, 159] on select "Select Stylist [PERSON_NAME] [PERSON_NAME] [PERSON_NAME] [PERSON_NAME]" at bounding box center [92, 164] width 40 height 10
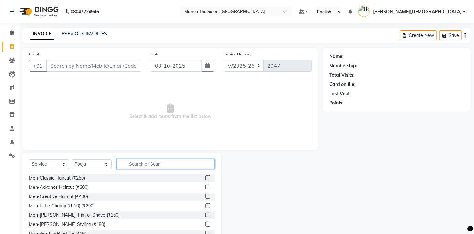
click at [136, 164] on input "text" at bounding box center [165, 164] width 98 height 10
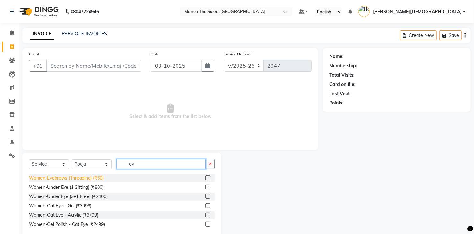
type input "ey"
click at [76, 180] on div "Women-Eyebrows (Threading) (₹60)" at bounding box center [66, 178] width 75 height 7
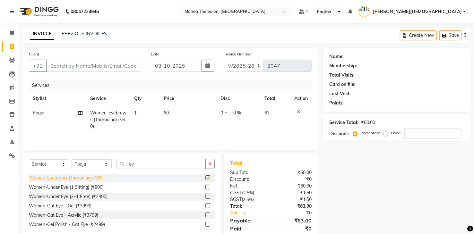
checkbox input "false"
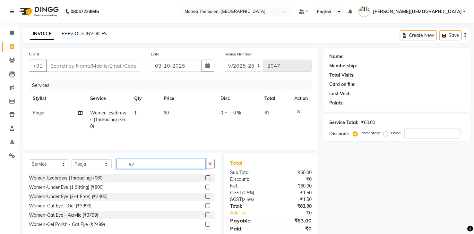
click at [142, 166] on input "ey" at bounding box center [160, 164] width 89 height 10
type input "e"
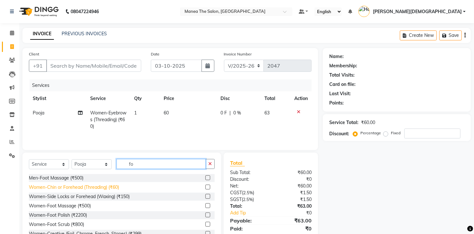
type input "fo"
click at [69, 187] on div "Women-Chin or Forehead (Threading) (₹60)" at bounding box center [74, 187] width 90 height 7
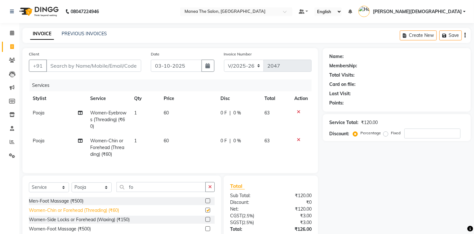
checkbox input "false"
click at [104, 192] on select "Select Stylist Mamatha Pooja Renuka Sameer khan Shakeer Shanu Shravanthi" at bounding box center [92, 187] width 40 height 10
select select "75190"
click at [72, 187] on select "Select Stylist Mamatha Pooja Renuka Sameer khan Shakeer Shanu Shravanthi" at bounding box center [92, 187] width 40 height 10
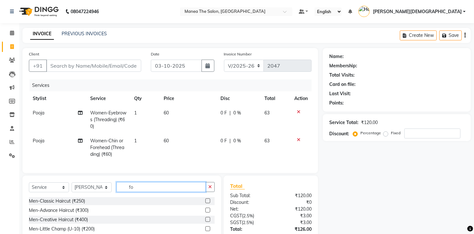
click at [140, 192] on input "fo" at bounding box center [160, 187] width 89 height 10
type input "f"
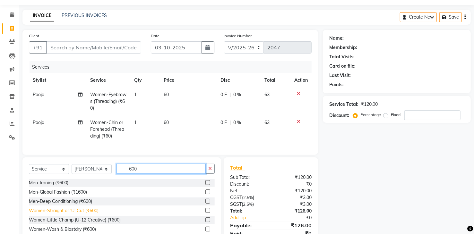
type input "600"
click at [75, 214] on div "Women-Straight or 'U' Cut (₹600)" at bounding box center [64, 210] width 70 height 7
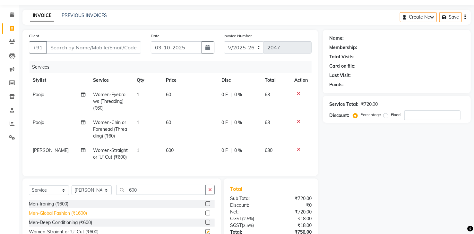
checkbox input "false"
click at [210, 192] on icon "button" at bounding box center [210, 190] width 4 height 4
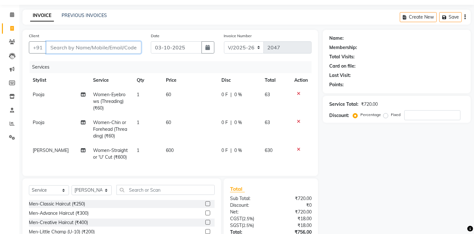
click at [117, 46] on input "Client" at bounding box center [93, 47] width 95 height 12
type input "7"
type input "0"
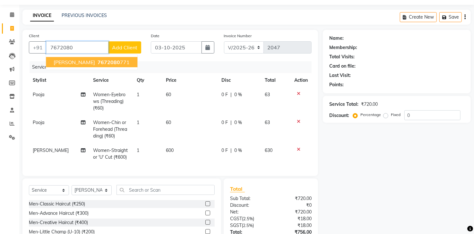
type input "7672080"
click at [124, 49] on span "Add Client" at bounding box center [124, 47] width 25 height 6
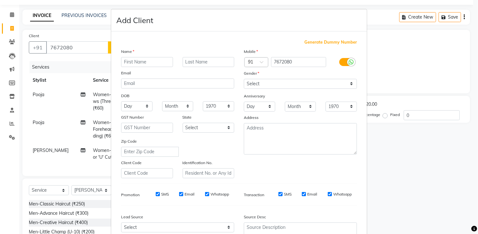
click at [90, 47] on ngb-modal-window "Add Client Generate Dummy Number Name Email DOB Day 01 02 03 04 05 06 07 08 09 …" at bounding box center [239, 117] width 478 height 234
click at [417, 186] on ngb-modal-window "Add Client Generate Dummy Number Name Email DOB Day 01 02 03 04 05 06 07 08 09 …" at bounding box center [239, 117] width 478 height 234
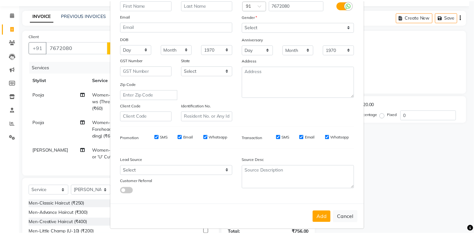
scroll to position [62, 0]
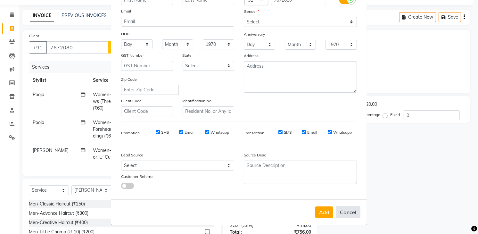
click at [348, 212] on button "Cancel" at bounding box center [348, 212] width 25 height 12
select select
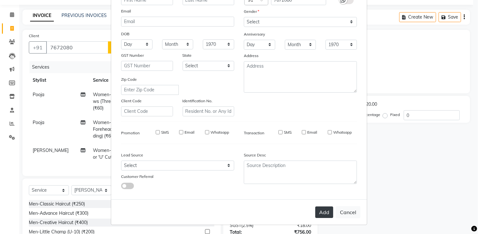
select select
checkbox input "false"
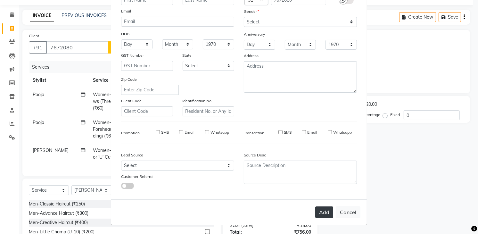
checkbox input "false"
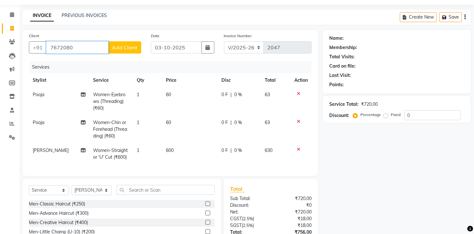
click at [83, 51] on input "7672080" at bounding box center [77, 47] width 62 height 12
click at [83, 63] on span "Sharath kumar" at bounding box center [74, 62] width 41 height 6
type input "7672080771"
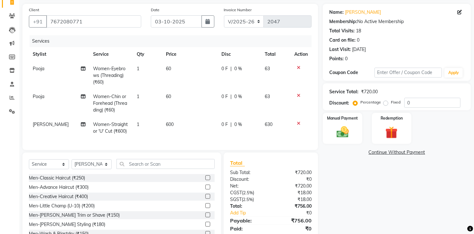
scroll to position [72, 0]
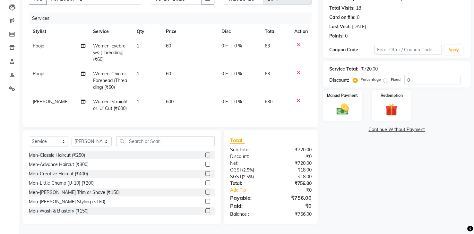
click at [174, 97] on td "600" at bounding box center [190, 105] width 56 height 21
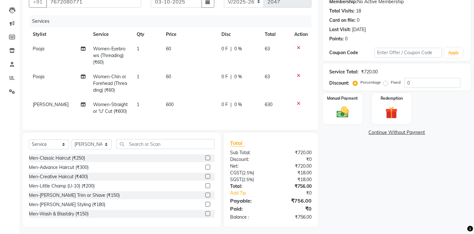
select select "75190"
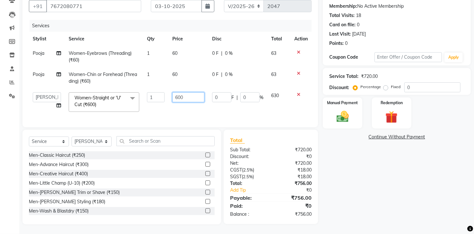
click at [186, 93] on input "600" at bounding box center [188, 97] width 32 height 10
type input "6"
type input "510"
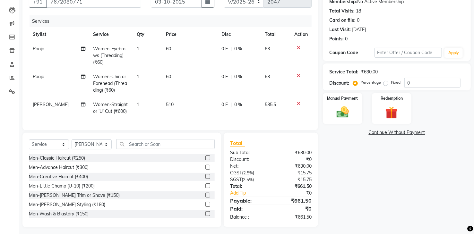
click at [378, 177] on div "Name: Sharath Kumar Membership: No Active Membership Total Visits: 18 Card on f…" at bounding box center [399, 105] width 153 height 243
click at [348, 118] on img at bounding box center [342, 112] width 21 height 15
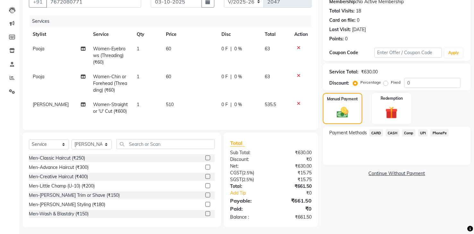
click at [393, 133] on span "CASH" at bounding box center [392, 132] width 14 height 7
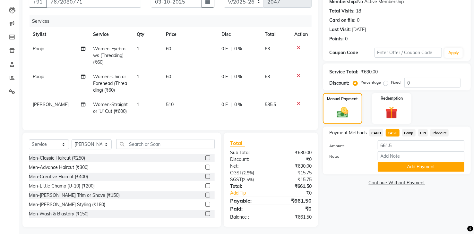
click at [445, 133] on span "PhonePe" at bounding box center [439, 132] width 18 height 7
click at [419, 167] on button "Add Payment" at bounding box center [420, 167] width 87 height 10
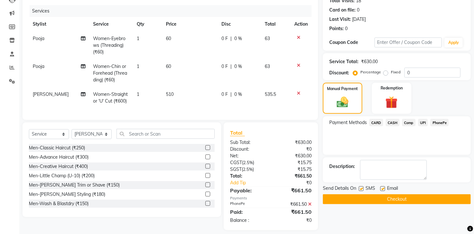
scroll to position [85, 0]
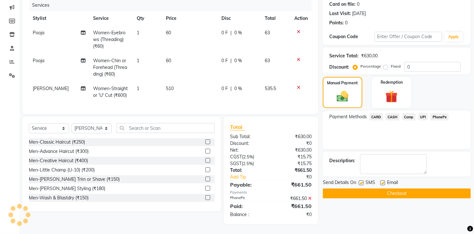
click at [395, 191] on button "Checkout" at bounding box center [397, 194] width 148 height 10
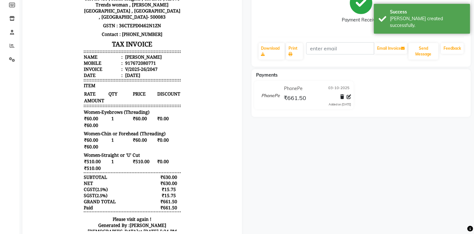
scroll to position [5, 0]
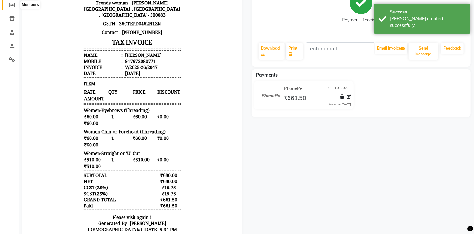
click at [9, 5] on icon at bounding box center [12, 5] width 6 height 5
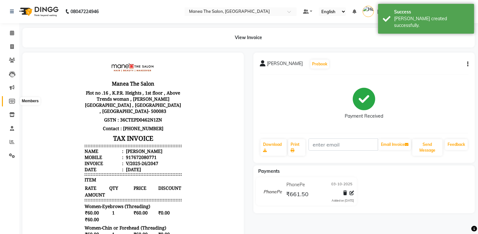
select select
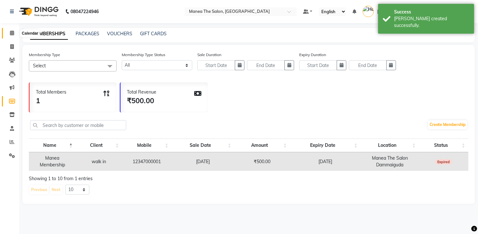
click at [13, 31] on icon at bounding box center [12, 32] width 4 height 5
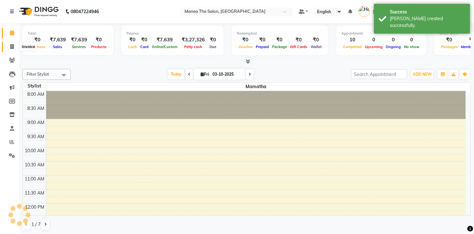
drag, startPoint x: 13, startPoint y: 45, endPoint x: 19, endPoint y: 44, distance: 5.3
click at [13, 45] on icon at bounding box center [12, 46] width 4 height 5
select select "service"
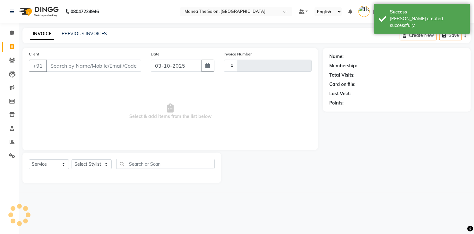
type input "2048"
select select "5481"
click at [75, 35] on link "PREVIOUS INVOICES" at bounding box center [84, 34] width 45 height 6
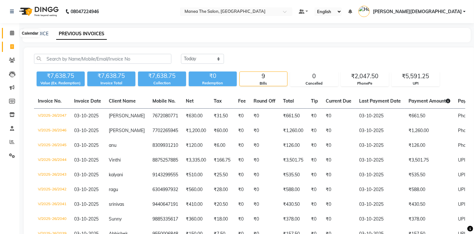
click at [15, 35] on span at bounding box center [11, 33] width 11 height 7
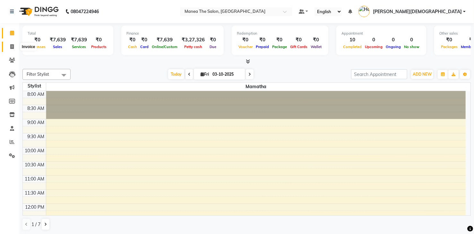
click at [13, 48] on icon at bounding box center [12, 46] width 4 height 5
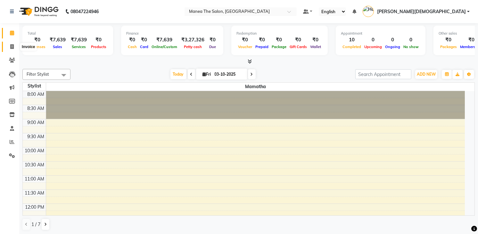
select select "5481"
select select "service"
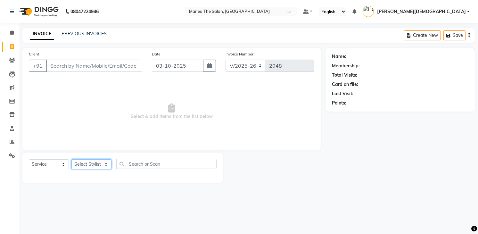
click at [106, 165] on select "Select Stylist [PERSON_NAME] [PERSON_NAME] [PERSON_NAME] [PERSON_NAME]" at bounding box center [92, 164] width 40 height 10
select select "84828"
click at [72, 159] on select "Select Stylist [PERSON_NAME] [PERSON_NAME] [PERSON_NAME] [PERSON_NAME]" at bounding box center [92, 164] width 40 height 10
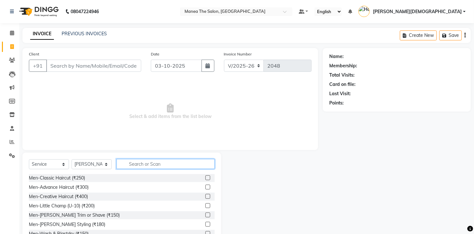
click at [134, 165] on input "text" at bounding box center [165, 164] width 98 height 10
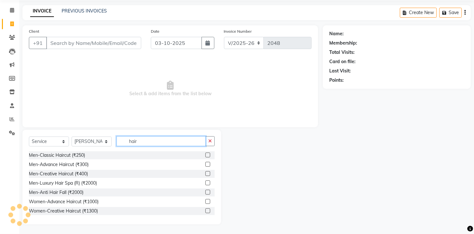
click at [145, 142] on input "hair" at bounding box center [160, 141] width 89 height 10
type input "h"
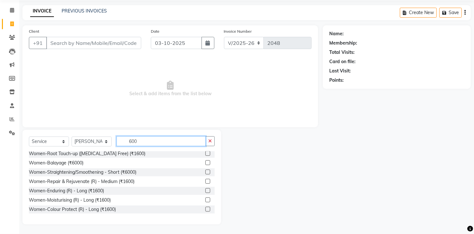
scroll to position [25, 0]
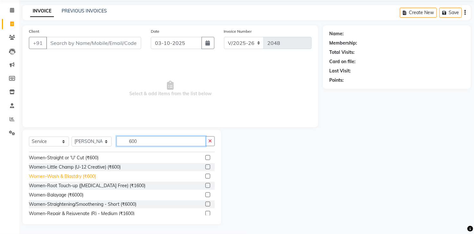
type input "600"
click at [53, 177] on div "Women-Wash & Blastdry (₹600)" at bounding box center [62, 176] width 67 height 7
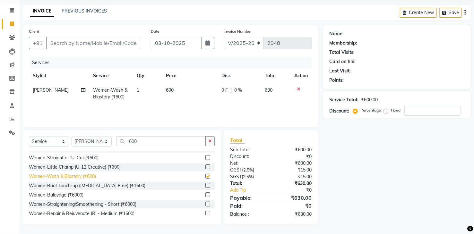
checkbox input "false"
click at [172, 89] on td "600" at bounding box center [190, 93] width 56 height 21
select select "84828"
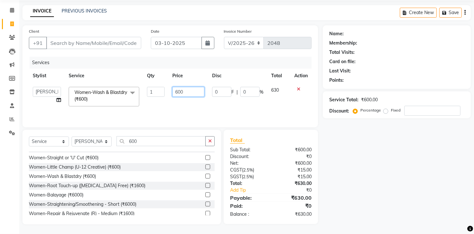
click at [189, 90] on input "600" at bounding box center [188, 92] width 32 height 10
type input "6"
type input "510"
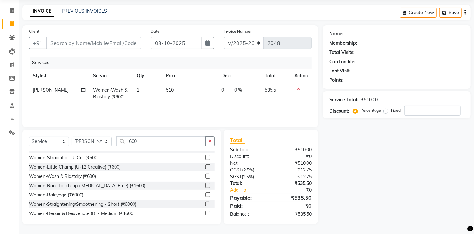
click at [370, 138] on div "Name: Membership: Total Visits: Card on file: Last Visit: Points: Service Total…" at bounding box center [399, 124] width 153 height 199
click at [348, 159] on div "Name: Membership: Total Visits: Card on file: Last Visit: Points: Service Total…" at bounding box center [399, 124] width 153 height 199
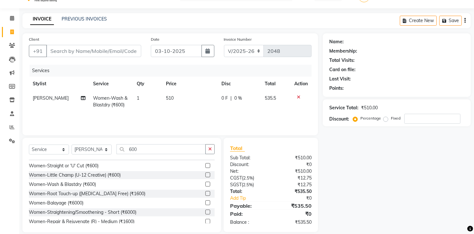
scroll to position [23, 0]
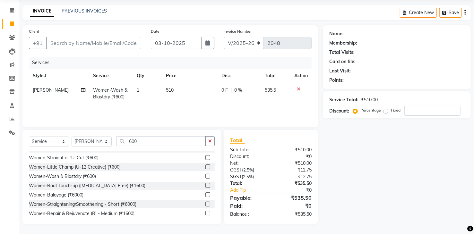
click at [350, 172] on div "Name: Membership: Total Visits: Card on file: Last Visit: Points: Service Total…" at bounding box center [399, 124] width 153 height 199
click at [351, 174] on div "Name: Membership: Total Visits: Card on file: Last Visit: Points: Service Total…" at bounding box center [399, 124] width 153 height 199
click at [422, 108] on input "number" at bounding box center [432, 111] width 56 height 10
click at [390, 164] on div "Name: Membership: Total Visits: Card on file: Last Visit: Points: Service Total…" at bounding box center [399, 124] width 153 height 199
click at [68, 44] on input "Client" at bounding box center [93, 43] width 95 height 12
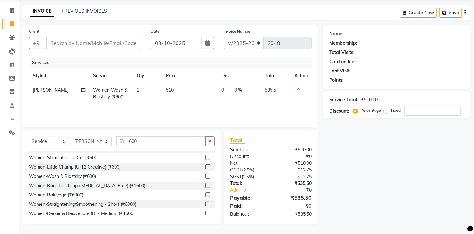
click at [25, 48] on div "Client +91" at bounding box center [85, 41] width 122 height 26
click at [360, 146] on div "Name: Membership: Total Visits: Card on file: Last Visit: Points: Service Total…" at bounding box center [399, 124] width 153 height 199
click at [166, 90] on span "510" at bounding box center [170, 90] width 8 height 6
select select "84828"
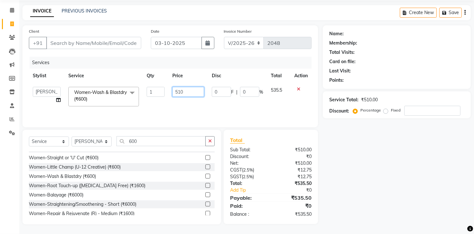
click at [188, 92] on input "510" at bounding box center [188, 92] width 32 height 10
type input "500"
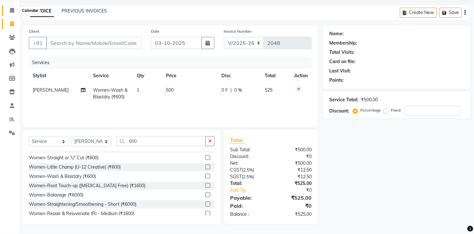
click at [11, 12] on icon at bounding box center [12, 10] width 4 height 5
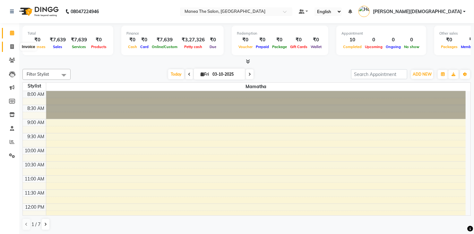
click at [13, 47] on span at bounding box center [11, 46] width 11 height 7
select select "service"
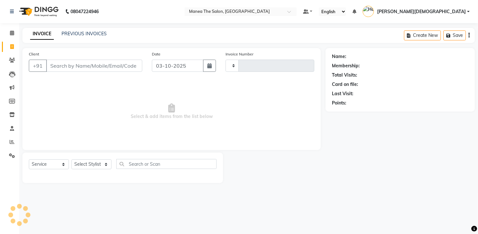
type input "2048"
select select "5481"
click at [101, 163] on select "Select Stylist Mamatha Pooja Renuka Sameer khan Shakeer Shanu Shravanthi" at bounding box center [92, 164] width 40 height 10
select select "81467"
click at [72, 159] on select "Select Stylist Mamatha Pooja Renuka Sameer khan Shakeer Shanu Shravanthi" at bounding box center [92, 164] width 40 height 10
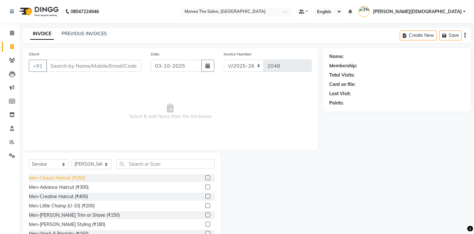
click at [76, 178] on div "Men-Classic Haircut (₹250)" at bounding box center [57, 178] width 56 height 7
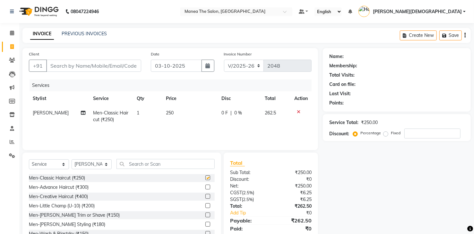
checkbox input "false"
click at [102, 67] on input "Client" at bounding box center [93, 66] width 95 height 12
click at [75, 67] on input "Client" at bounding box center [93, 66] width 95 height 12
click at [76, 65] on input "Client" at bounding box center [93, 66] width 95 height 12
type input "7"
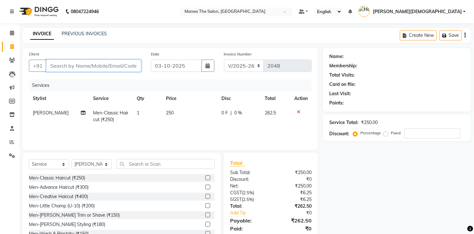
type input "0"
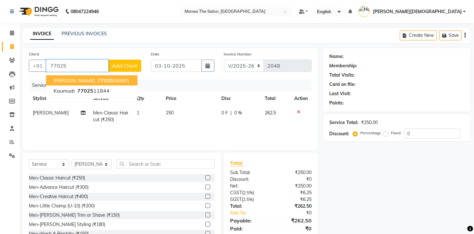
click at [73, 79] on span "Sai charan" at bounding box center [74, 80] width 41 height 6
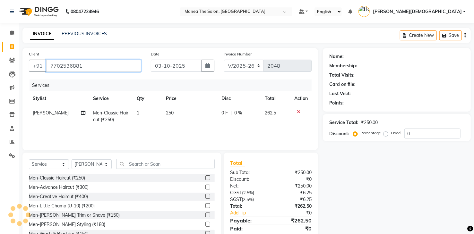
type input "7702536881"
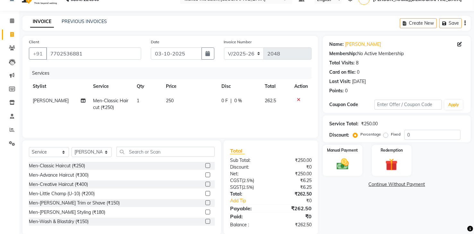
scroll to position [23, 0]
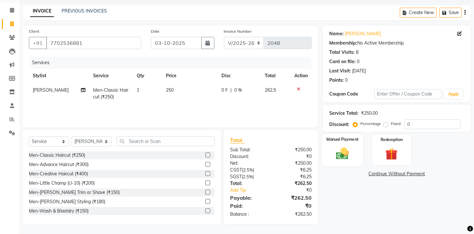
click at [340, 157] on img at bounding box center [342, 154] width 21 height 15
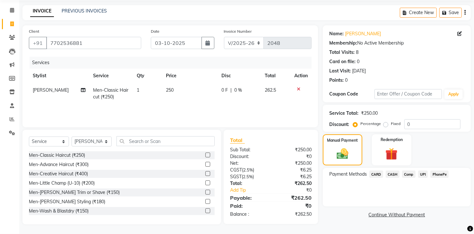
click at [423, 174] on span "UPI" at bounding box center [423, 174] width 10 height 7
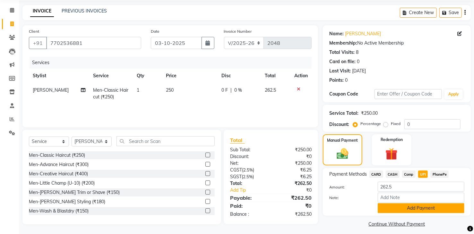
click at [394, 208] on button "Add Payment" at bounding box center [420, 208] width 87 height 10
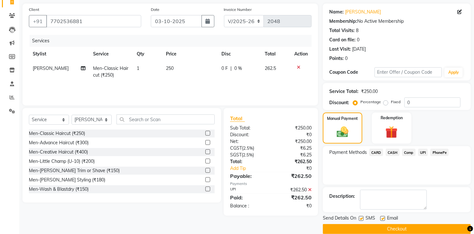
scroll to position [54, 0]
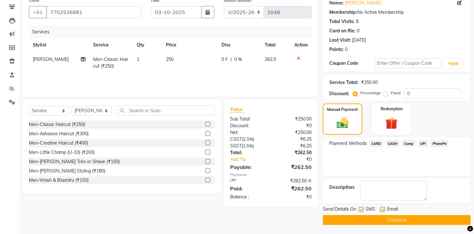
click at [387, 218] on button "Checkout" at bounding box center [397, 220] width 148 height 10
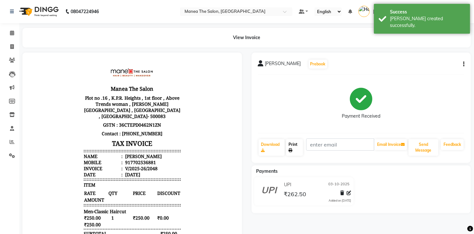
click at [293, 145] on link "Print" at bounding box center [294, 147] width 17 height 17
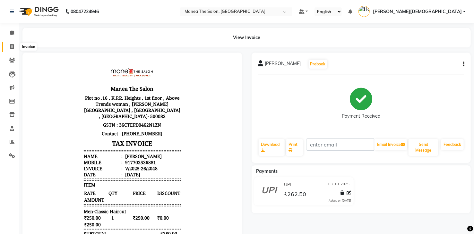
click at [12, 44] on span at bounding box center [11, 46] width 11 height 7
select select "service"
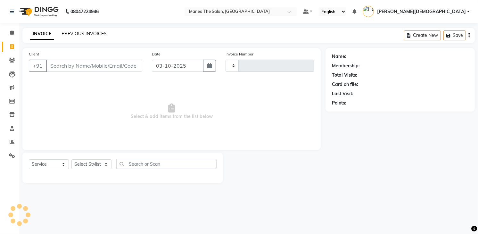
click at [91, 33] on link "PREVIOUS INVOICES" at bounding box center [84, 34] width 45 height 6
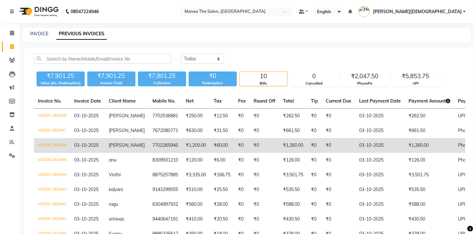
click at [158, 149] on td "7702265945" at bounding box center [164, 145] width 33 height 15
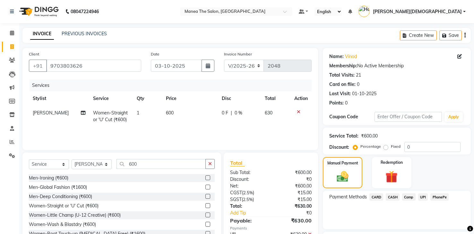
select select "5481"
select select "service"
select select "84828"
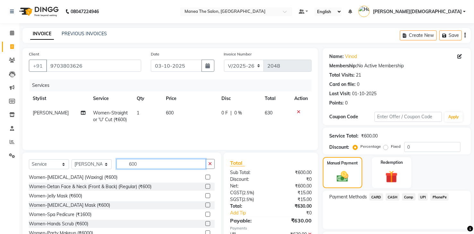
click at [152, 163] on input "600" at bounding box center [160, 164] width 89 height 10
type input "6"
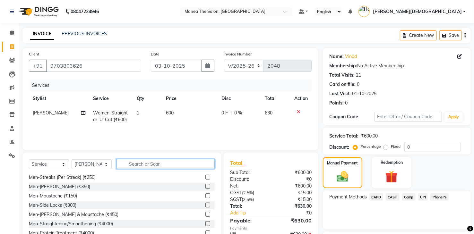
type input "r"
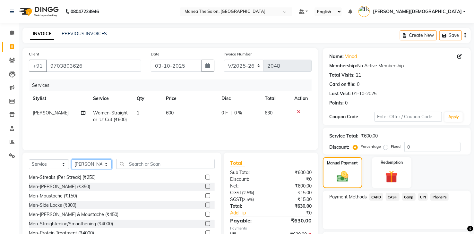
click at [96, 167] on select "Select Stylist [PERSON_NAME] [PERSON_NAME] [PERSON_NAME] [PERSON_NAME]" at bounding box center [92, 164] width 40 height 10
click at [72, 159] on select "Select Stylist [PERSON_NAME] [PERSON_NAME] [PERSON_NAME] [PERSON_NAME]" at bounding box center [92, 164] width 40 height 10
select select "77921"
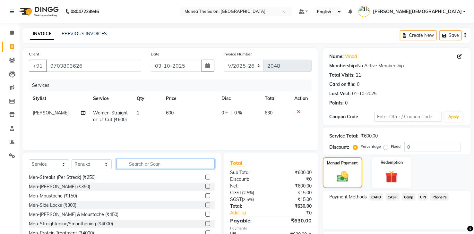
click at [136, 166] on input "text" at bounding box center [165, 164] width 98 height 10
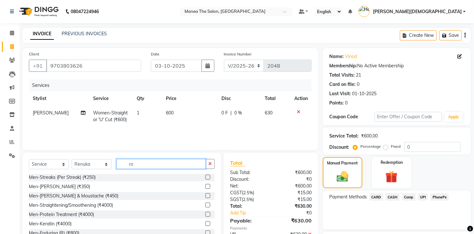
scroll to position [0, 0]
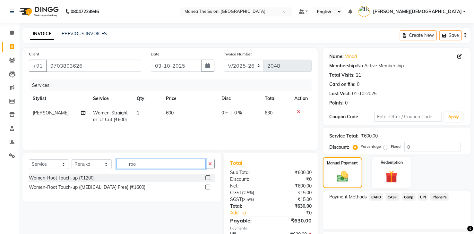
type input "roo"
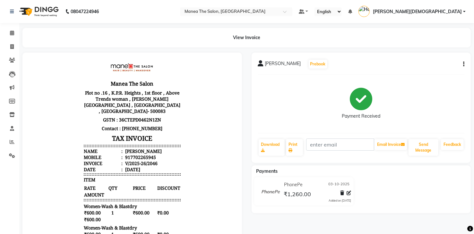
click at [262, 64] on icon at bounding box center [261, 63] width 6 height 6
click at [269, 63] on span "[PERSON_NAME]" at bounding box center [283, 64] width 36 height 9
click at [466, 64] on div "jaya lakshmi Prebook Payment Received Download Print Email Invoice Send Message…" at bounding box center [360, 108] width 219 height 110
click at [465, 65] on div "jaya lakshmi Prebook Payment Received Download Print Email Invoice Send Message…" at bounding box center [360, 108] width 219 height 110
click at [461, 65] on button "button" at bounding box center [462, 64] width 4 height 7
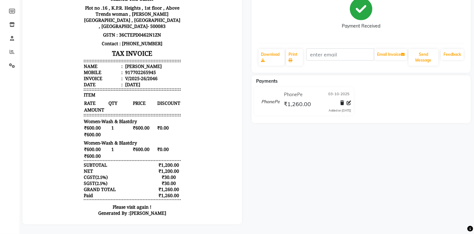
click at [89, 82] on div "Date :" at bounding box center [102, 85] width 39 height 6
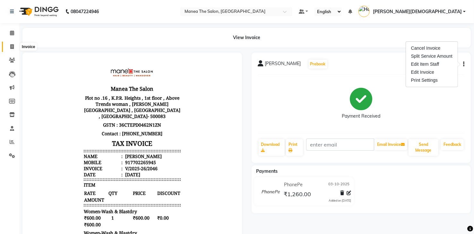
click at [11, 47] on icon at bounding box center [12, 46] width 4 height 5
select select "5481"
select select "service"
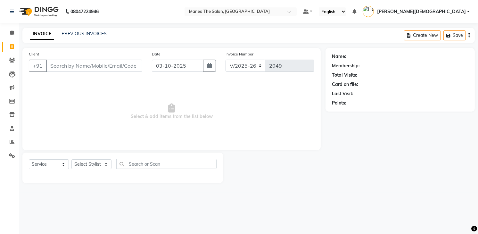
click at [69, 65] on input "Client" at bounding box center [94, 66] width 96 height 12
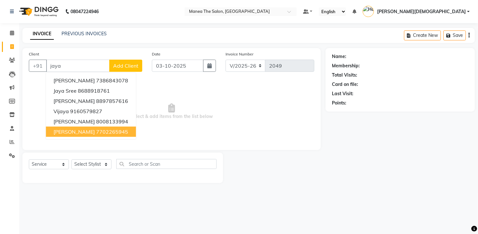
click at [106, 134] on ngb-highlight "7702265945" at bounding box center [112, 132] width 32 height 6
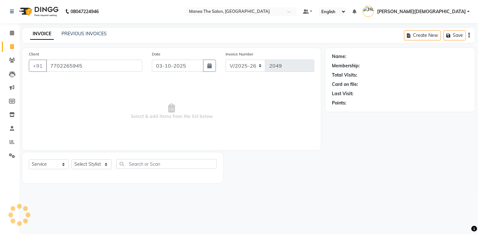
type input "7702265945"
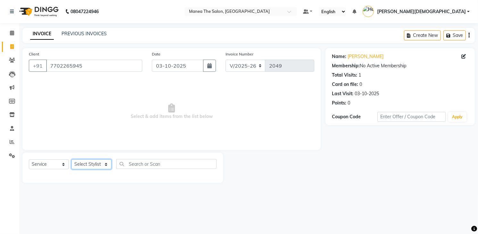
click at [97, 168] on select "Select Stylist [PERSON_NAME] [PERSON_NAME] [PERSON_NAME] [PERSON_NAME]" at bounding box center [92, 164] width 40 height 10
select select "75190"
click at [72, 159] on select "Select Stylist [PERSON_NAME] [PERSON_NAME] [PERSON_NAME] [PERSON_NAME]" at bounding box center [92, 164] width 40 height 10
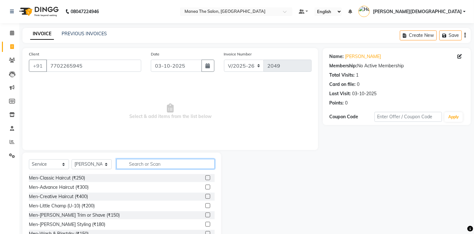
click at [136, 164] on input "text" at bounding box center [165, 164] width 98 height 10
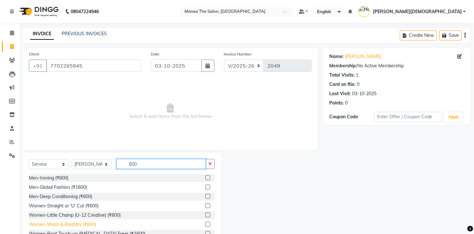
type input "600"
click at [70, 224] on div "Women-Wash & Blastdry (₹600)" at bounding box center [62, 224] width 67 height 7
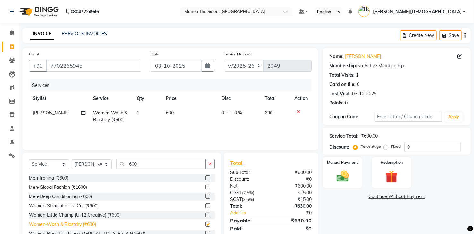
checkbox input "false"
click at [171, 111] on span "600" at bounding box center [170, 113] width 8 height 6
select select "75190"
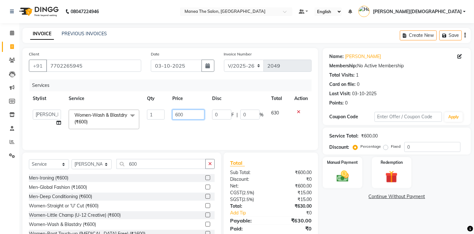
click at [188, 114] on input "600" at bounding box center [188, 115] width 32 height 10
type input "6"
type input "510"
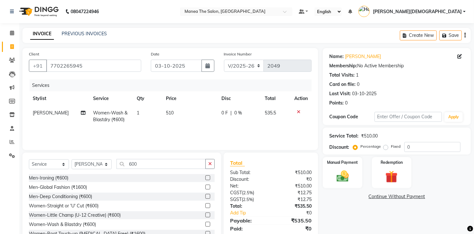
click at [352, 214] on div "Name: [PERSON_NAME] Membership: No Active Membership Total Visits: 1 Card on fi…" at bounding box center [399, 147] width 153 height 199
click at [299, 110] on icon at bounding box center [299, 112] width 4 height 4
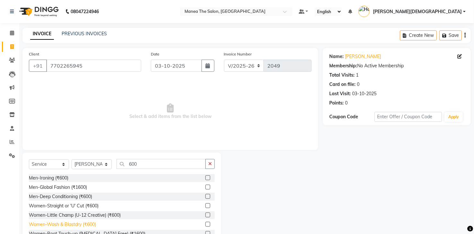
click at [72, 225] on div "Women-Wash & Blastdry (₹600)" at bounding box center [62, 224] width 67 height 7
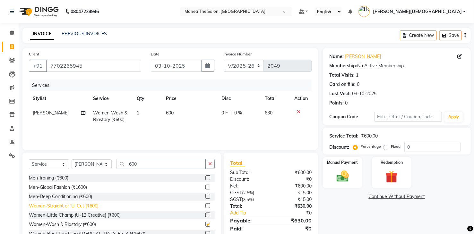
checkbox input "false"
click at [273, 108] on td "630" at bounding box center [276, 116] width 30 height 21
select select "75190"
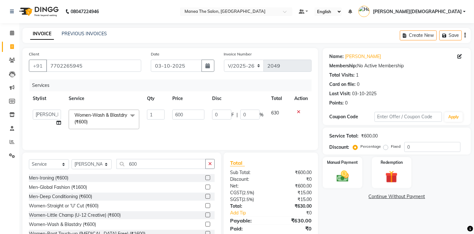
click at [282, 112] on td "630" at bounding box center [278, 119] width 23 height 27
click at [187, 115] on input "600" at bounding box center [188, 115] width 32 height 10
type input "6"
type input "500"
click at [229, 136] on div "Services Stylist Service Qty Price Disc Total Action Mamatha Pooja Renuka [PERS…" at bounding box center [170, 112] width 283 height 64
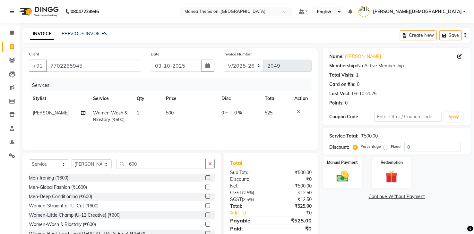
click at [175, 113] on td "500" at bounding box center [190, 116] width 56 height 21
select select "75190"
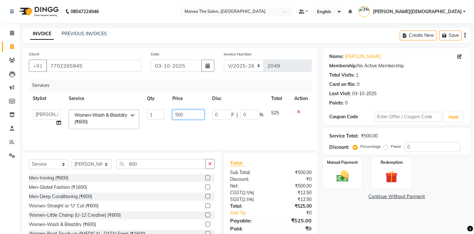
click at [189, 114] on input "500" at bounding box center [188, 115] width 32 height 10
type input "5"
type input "490"
click at [239, 127] on div "Services Stylist Service Qty Price Disc Total Action Mamatha Pooja Renuka [PERS…" at bounding box center [170, 112] width 283 height 64
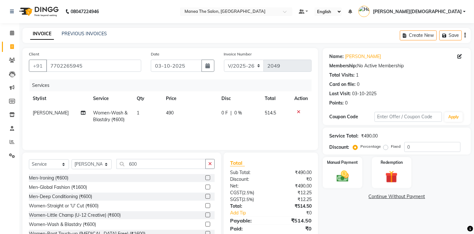
click at [168, 113] on span "490" at bounding box center [170, 113] width 8 height 6
select select "75190"
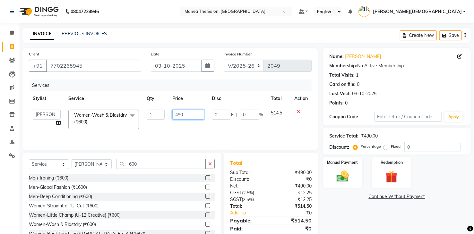
click at [188, 111] on input "490" at bounding box center [188, 115] width 32 height 10
type input "488"
click at [206, 136] on div "Services Stylist Service Qty Price Disc Total Action Mamatha Pooja Renuka [PERS…" at bounding box center [170, 112] width 283 height 64
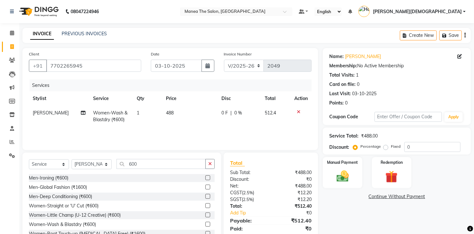
click at [169, 111] on span "488" at bounding box center [170, 113] width 8 height 6
select select "75190"
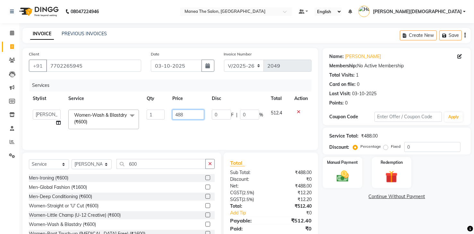
click at [190, 115] on input "488" at bounding box center [188, 115] width 32 height 10
type input "486"
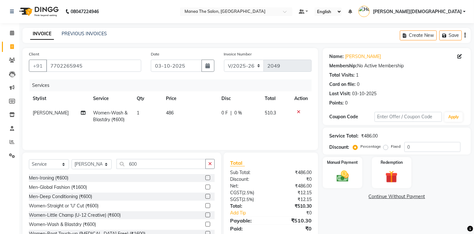
click at [205, 129] on div "Services Stylist Service Qty Price Disc Total Action [PERSON_NAME] Women-Wash &…" at bounding box center [170, 112] width 283 height 64
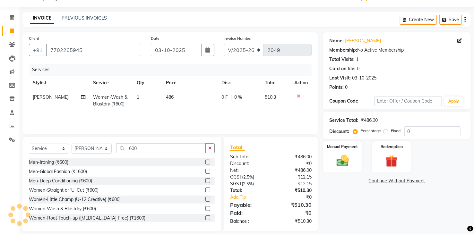
scroll to position [23, 0]
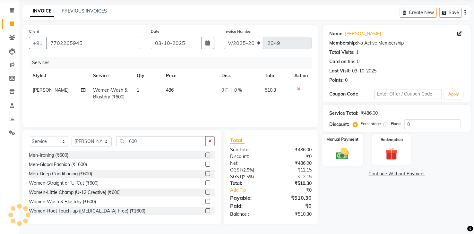
click at [346, 151] on img at bounding box center [342, 154] width 21 height 15
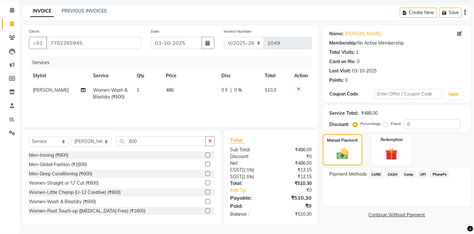
click at [434, 174] on span "PhonePe" at bounding box center [439, 174] width 18 height 7
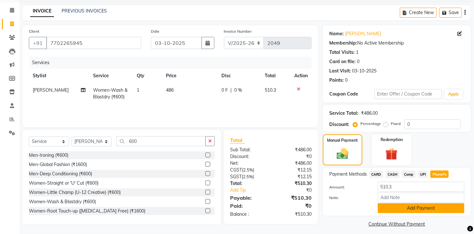
click at [412, 210] on button "Add Payment" at bounding box center [420, 208] width 87 height 10
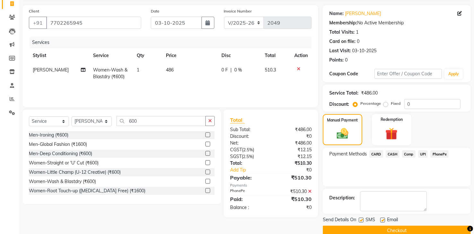
scroll to position [54, 0]
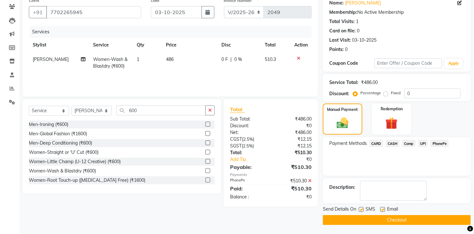
click at [379, 220] on button "Checkout" at bounding box center [397, 220] width 148 height 10
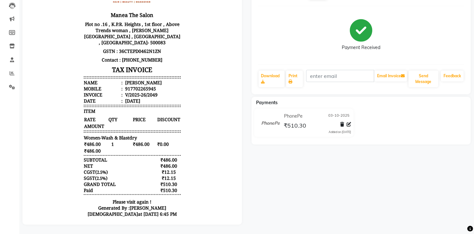
scroll to position [73, 0]
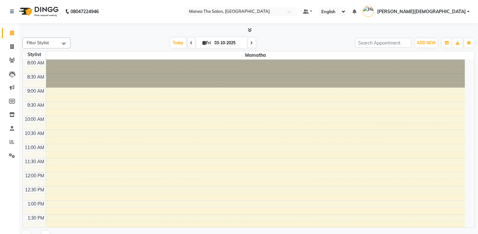
select select "en"
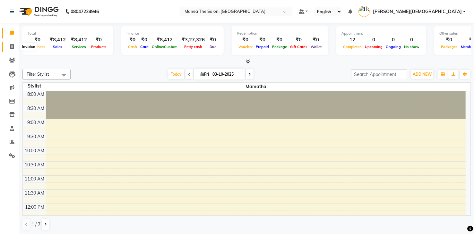
click at [8, 45] on span at bounding box center [11, 46] width 11 height 7
select select "service"
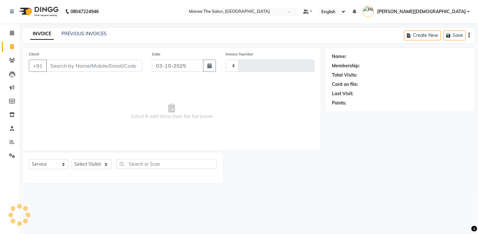
type input "2050"
select select "5481"
click at [339, 174] on div "Name: Membership: Total Visits: Card on file: Last Visit: Points:" at bounding box center [403, 115] width 154 height 135
click at [342, 215] on div "08047224946 Select Location × Manea The Salon, Dammaiguda Default Panel My Pane…" at bounding box center [239, 117] width 478 height 234
drag, startPoint x: 217, startPoint y: 198, endPoint x: 213, endPoint y: 199, distance: 4.2
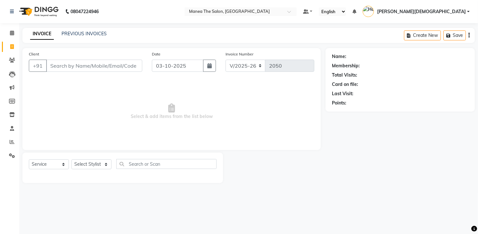
drag, startPoint x: 213, startPoint y: 199, endPoint x: 89, endPoint y: 94, distance: 162.5
click at [89, 94] on span "Select & add items from the list below" at bounding box center [172, 112] width 286 height 64
click at [87, 165] on select "Select Stylist [PERSON_NAME] [PERSON_NAME] [PERSON_NAME] [PERSON_NAME]" at bounding box center [92, 164] width 40 height 10
select select "91695"
click at [72, 159] on select "Select Stylist [PERSON_NAME] [PERSON_NAME] [PERSON_NAME] [PERSON_NAME]" at bounding box center [92, 164] width 40 height 10
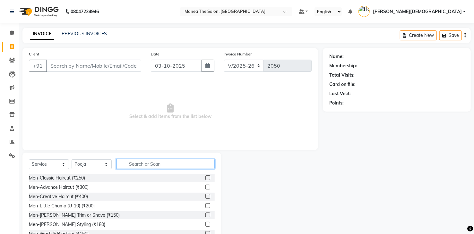
click at [125, 166] on input "text" at bounding box center [165, 164] width 98 height 10
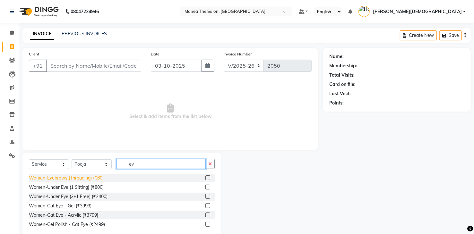
type input "ey"
click at [84, 178] on div "Women-Eyebrows (Threading) (₹60)" at bounding box center [66, 178] width 75 height 7
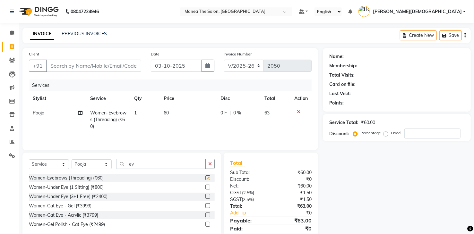
checkbox input "false"
click at [93, 165] on select "Select Stylist [PERSON_NAME] [PERSON_NAME] [PERSON_NAME] [PERSON_NAME]" at bounding box center [92, 164] width 40 height 10
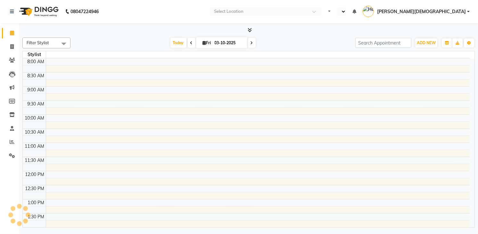
select select "en"
